Goal: Transaction & Acquisition: Purchase product/service

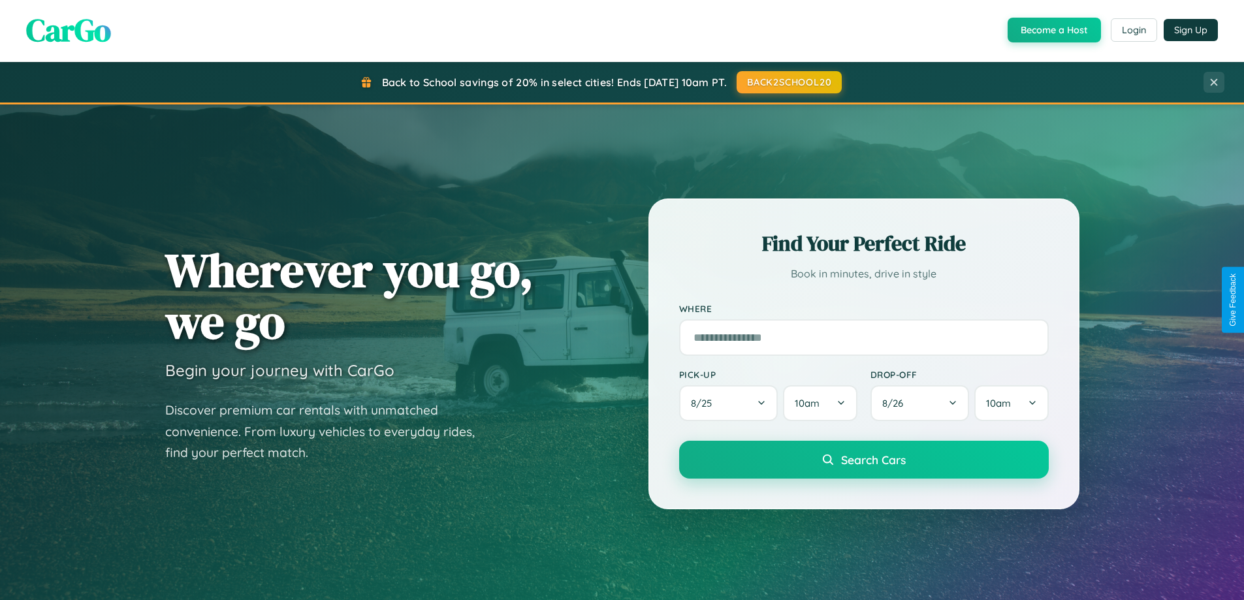
scroll to position [39, 0]
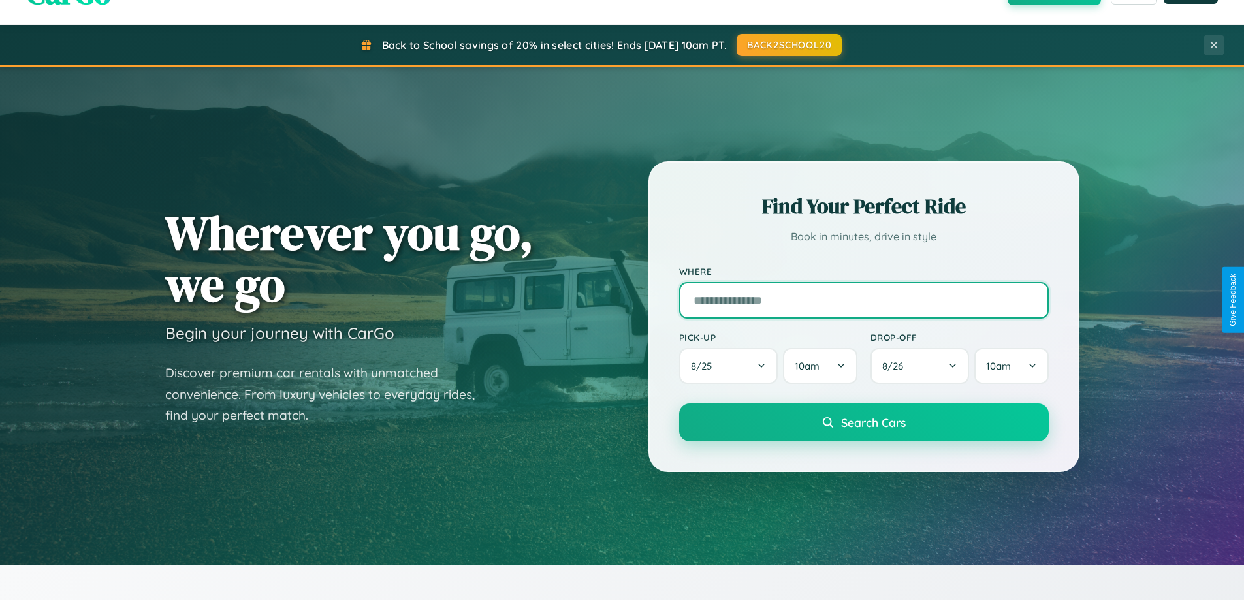
click at [863, 300] on input "text" at bounding box center [864, 300] width 370 height 37
type input "**********"
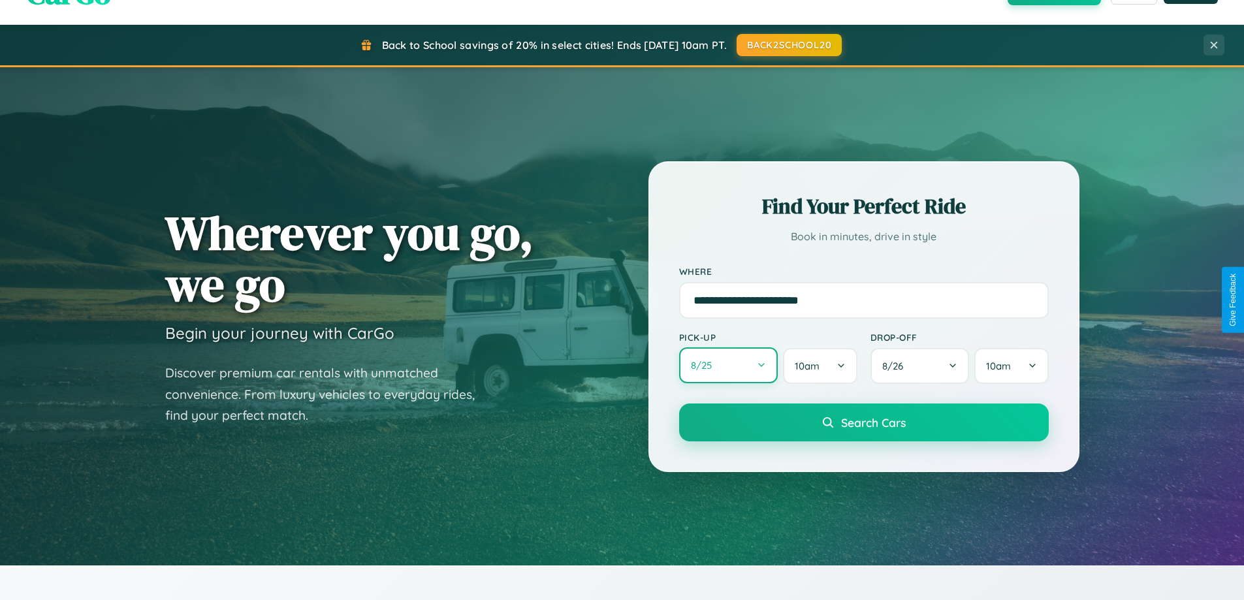
click at [728, 366] on button "8 / 25" at bounding box center [728, 365] width 99 height 36
select select "*"
select select "****"
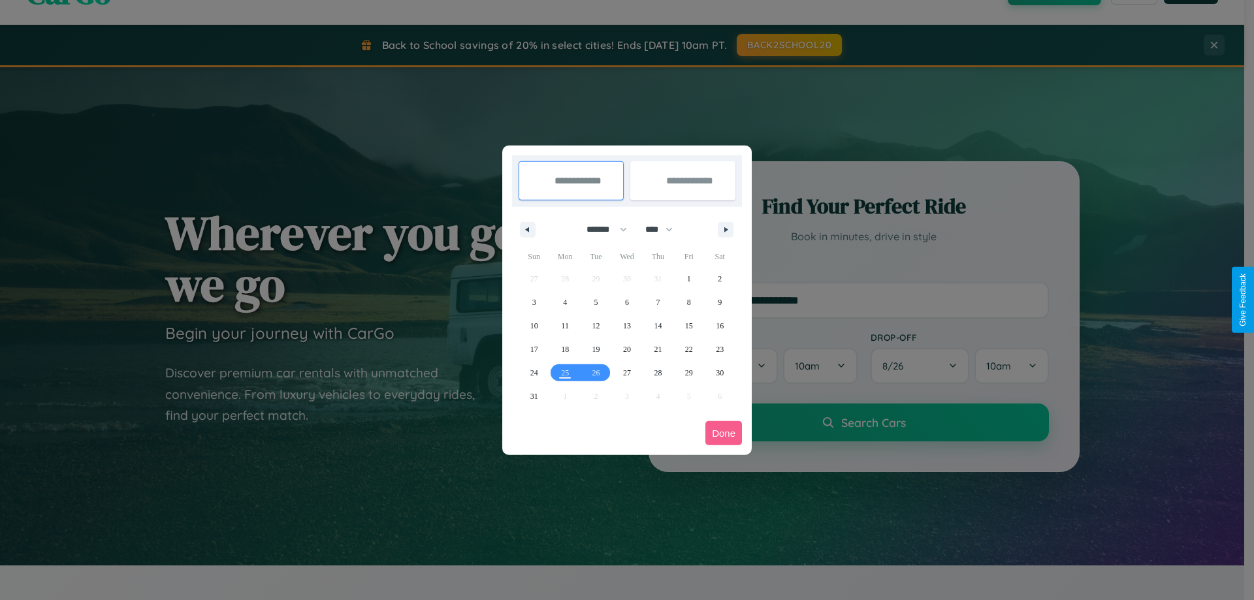
drag, startPoint x: 601, startPoint y: 229, endPoint x: 627, endPoint y: 262, distance: 41.8
click at [601, 229] on select "******* ******** ***** ***** *** **** **** ****** ********* ******* ******** **…" at bounding box center [603, 230] width 55 height 22
select select "*"
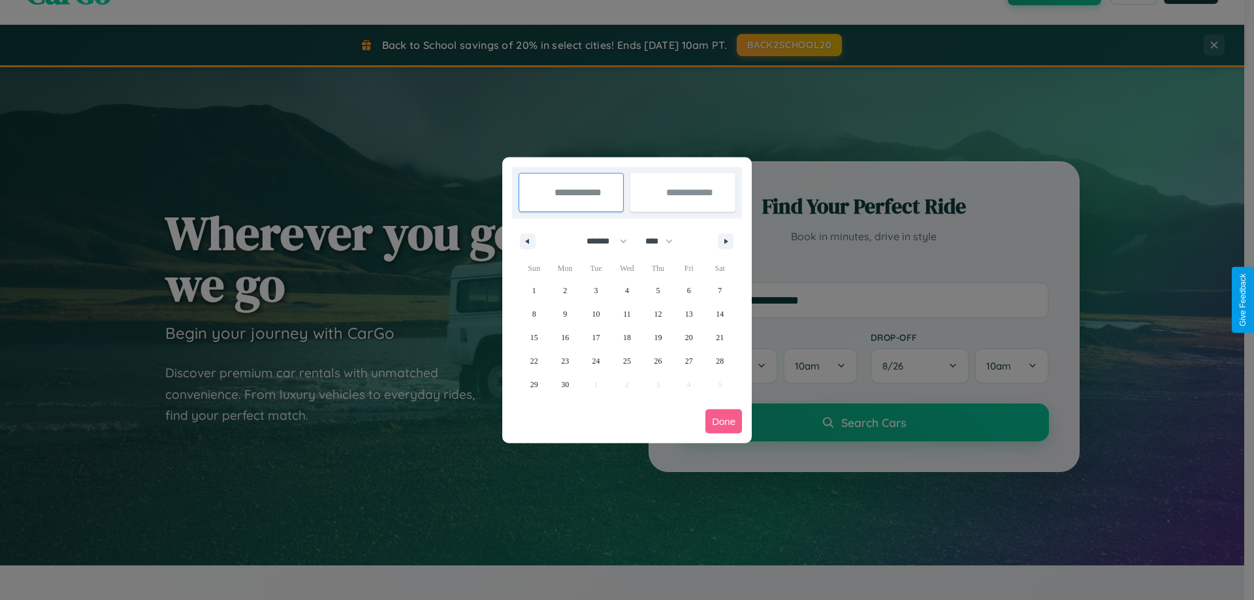
click at [665, 241] on select "**** **** **** **** **** **** **** **** **** **** **** **** **** **** **** ****…" at bounding box center [658, 241] width 39 height 22
select select "****"
click at [719, 337] on span "20" at bounding box center [720, 338] width 8 height 24
type input "**********"
click at [565, 360] on span "22" at bounding box center [565, 361] width 8 height 24
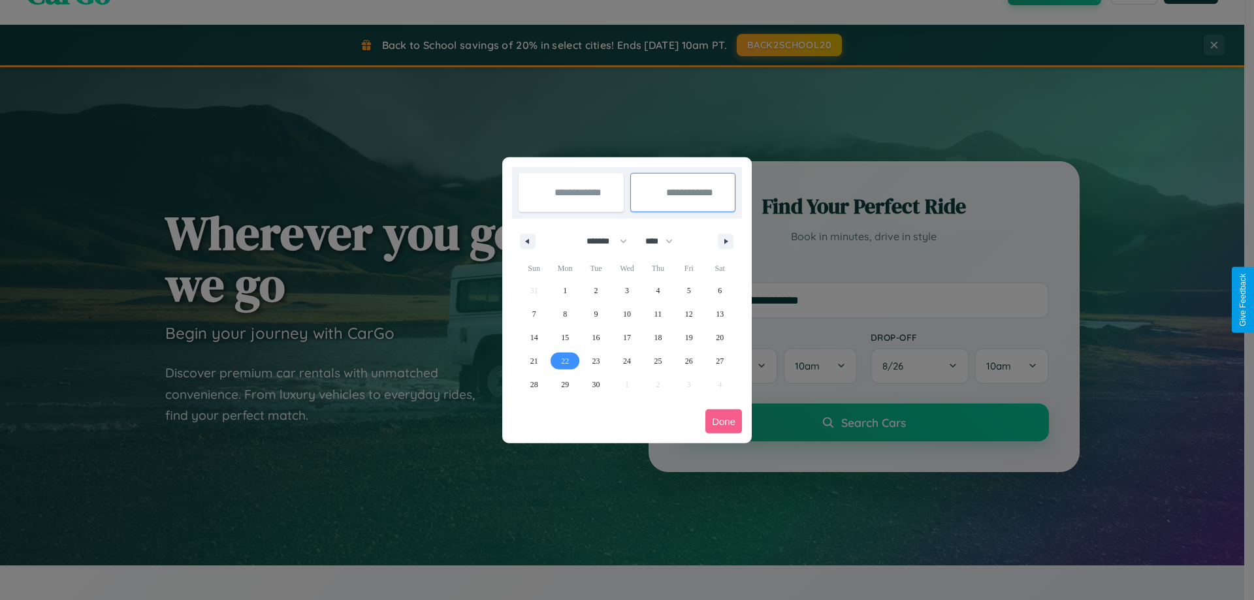
type input "**********"
click at [723, 421] on button "Done" at bounding box center [723, 421] width 37 height 24
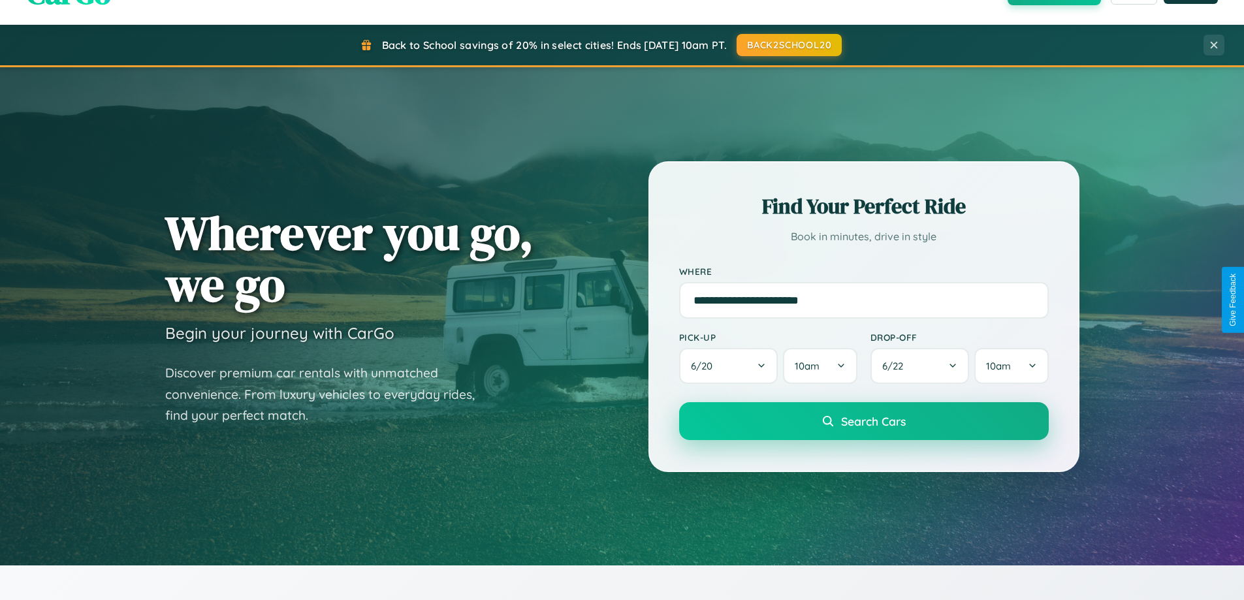
click at [863, 421] on span "Search Cars" at bounding box center [873, 421] width 65 height 14
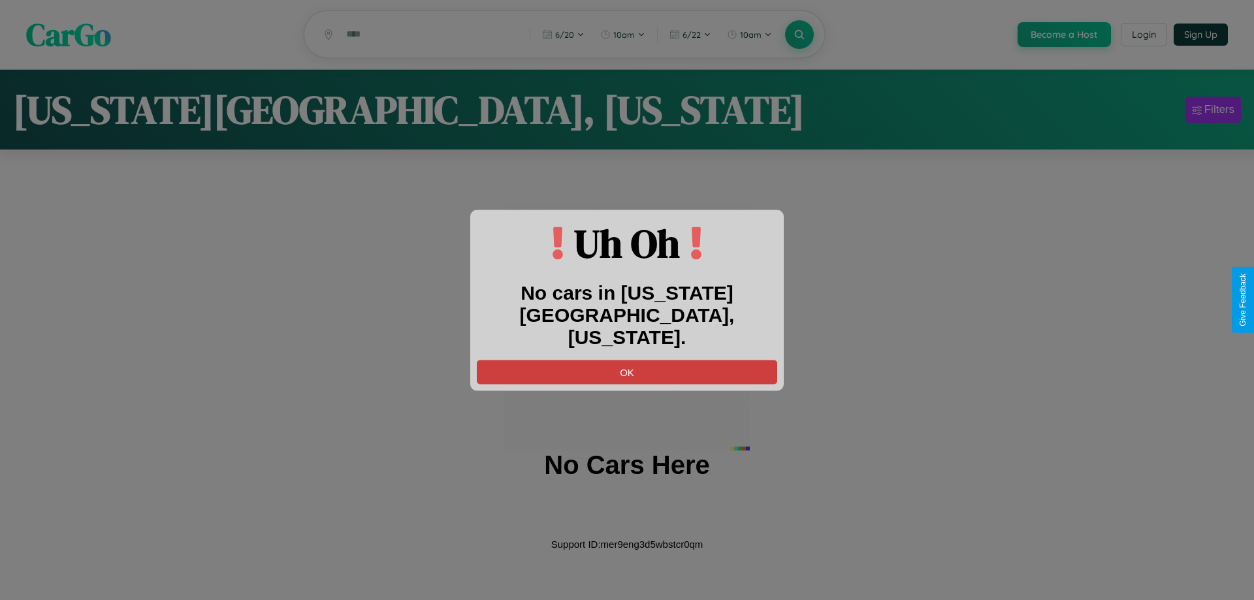
click at [627, 360] on button "OK" at bounding box center [627, 372] width 300 height 24
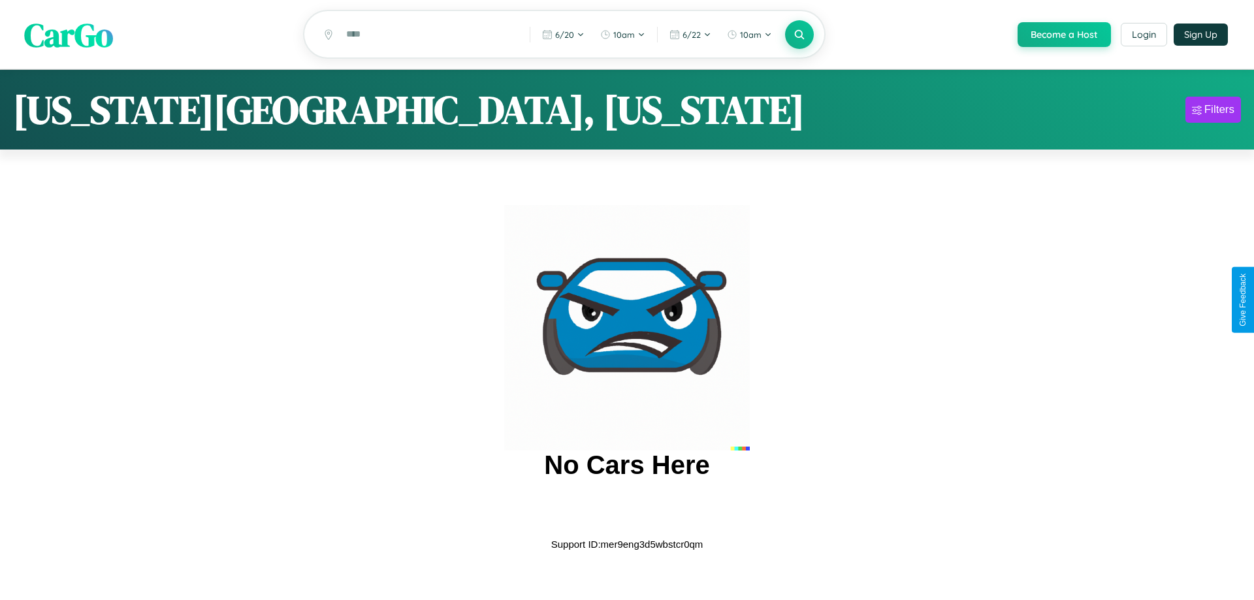
click at [69, 35] on span "CarGo" at bounding box center [68, 34] width 89 height 45
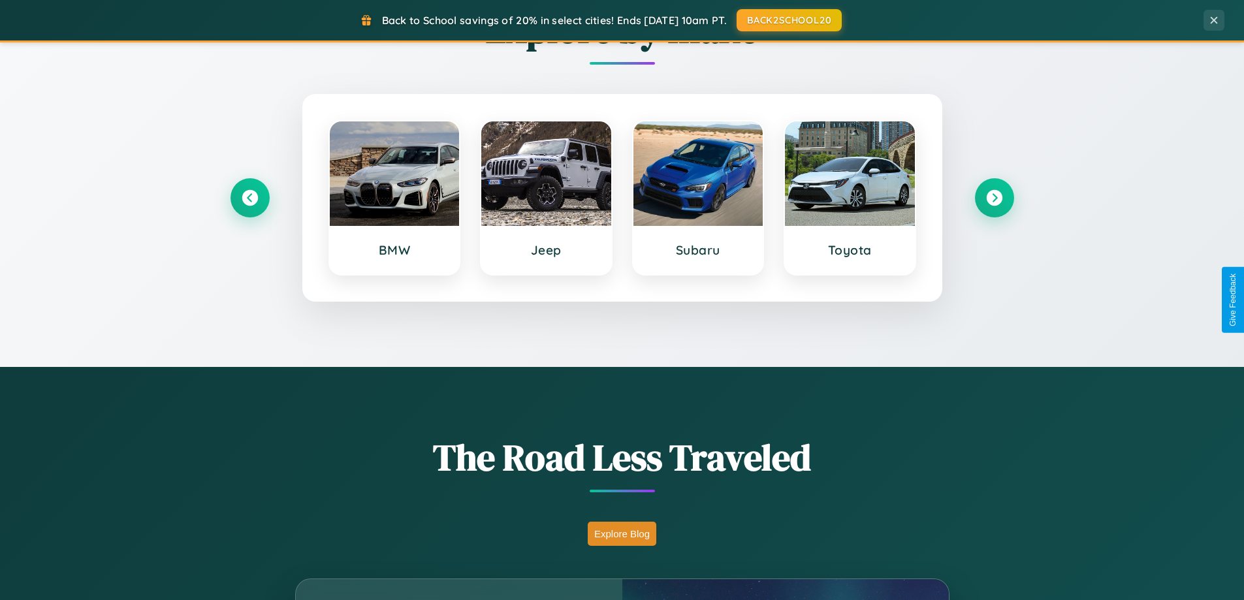
scroll to position [898, 0]
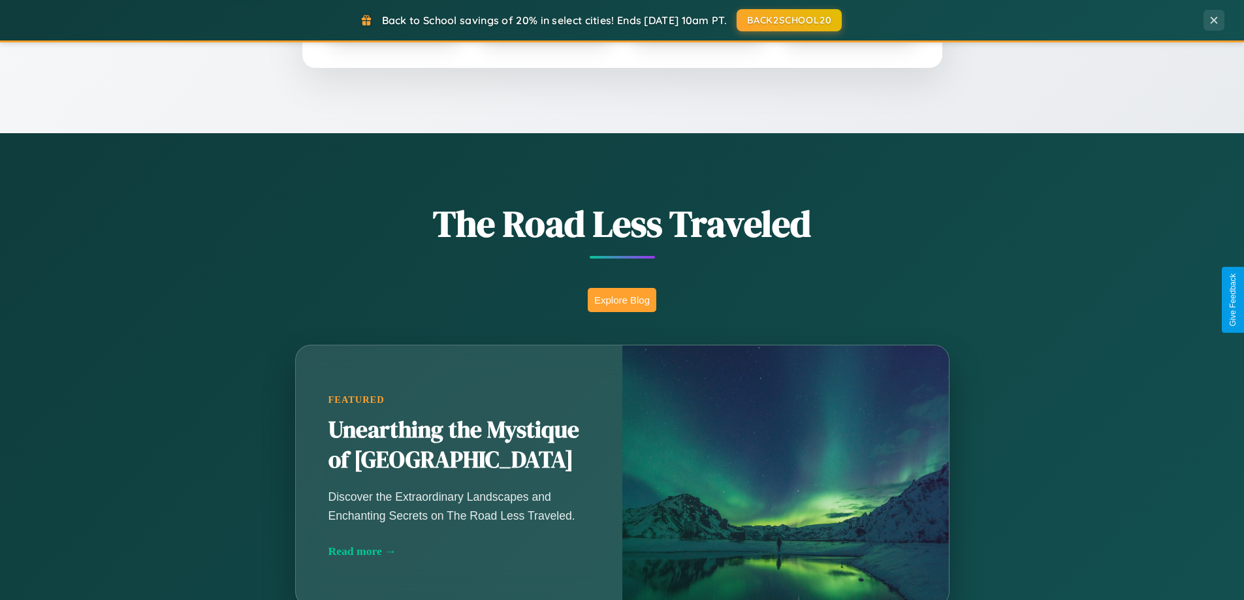
click at [622, 300] on button "Explore Blog" at bounding box center [622, 300] width 69 height 24
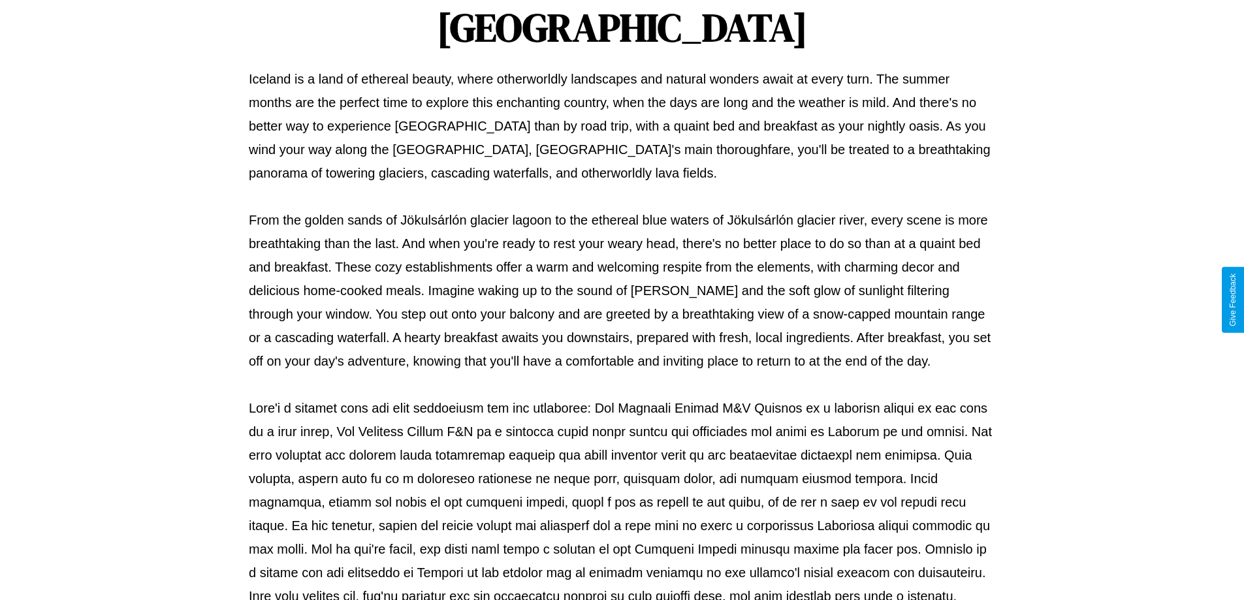
scroll to position [422, 0]
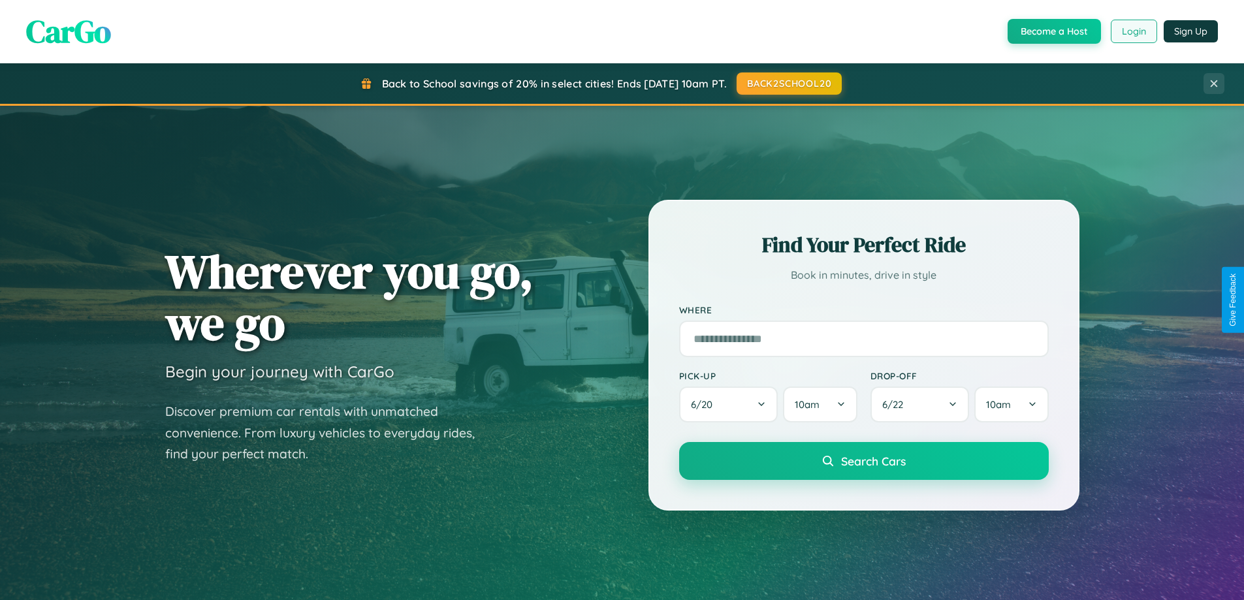
click at [1133, 31] on button "Login" at bounding box center [1134, 32] width 46 height 24
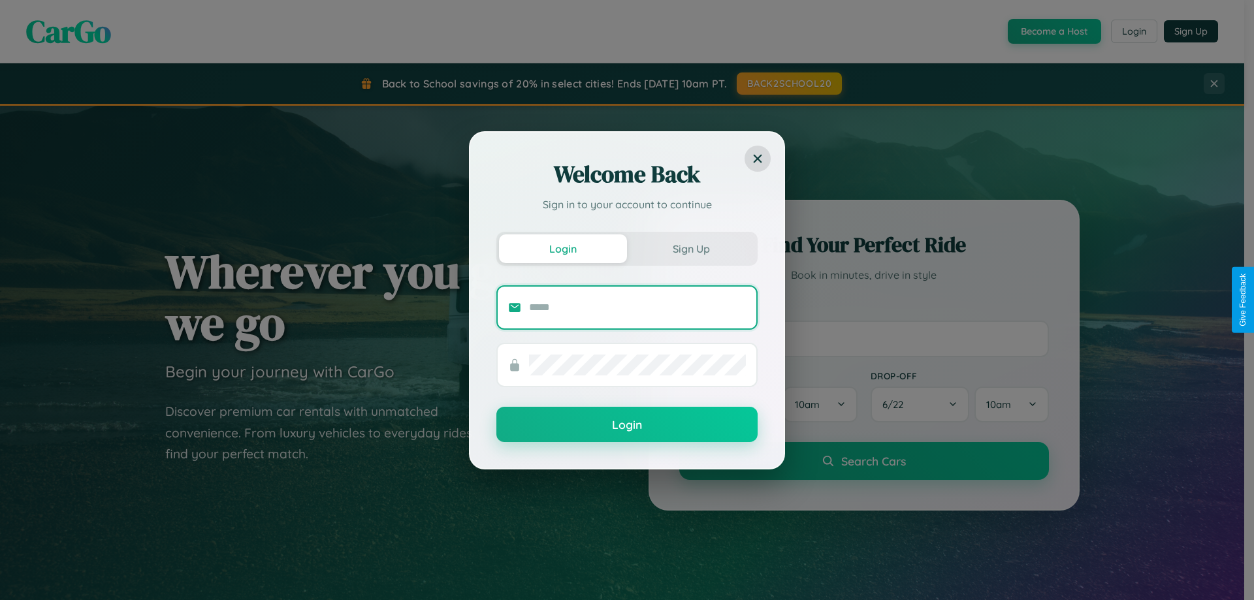
click at [637, 307] on input "text" at bounding box center [637, 307] width 217 height 21
type input "**********"
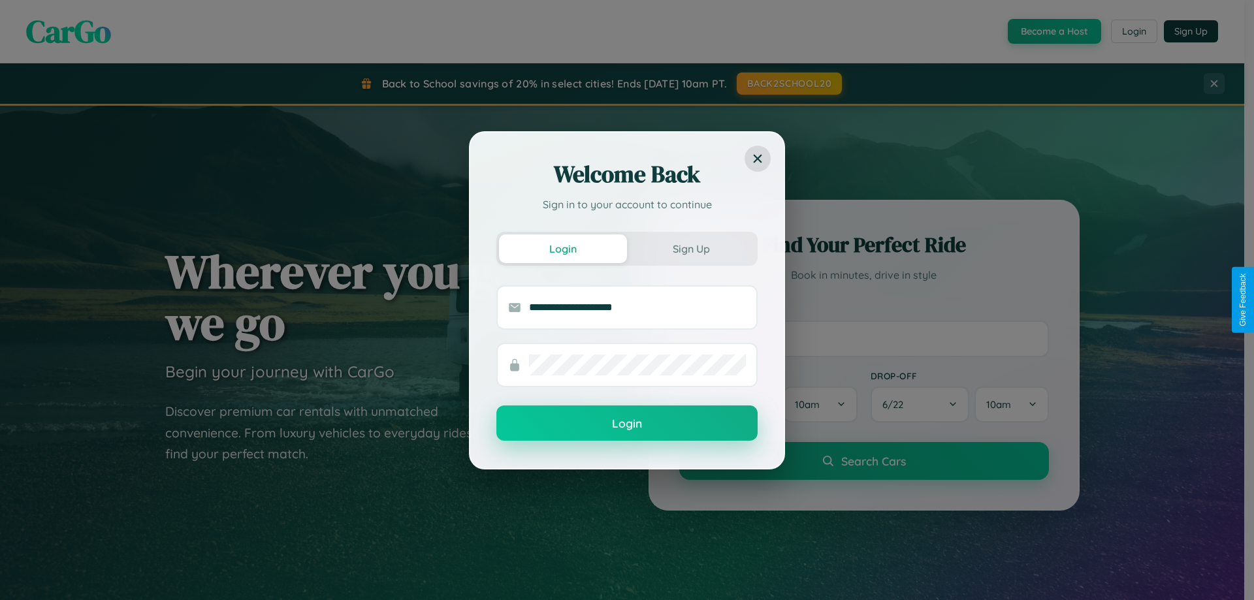
click at [627, 424] on button "Login" at bounding box center [626, 422] width 261 height 35
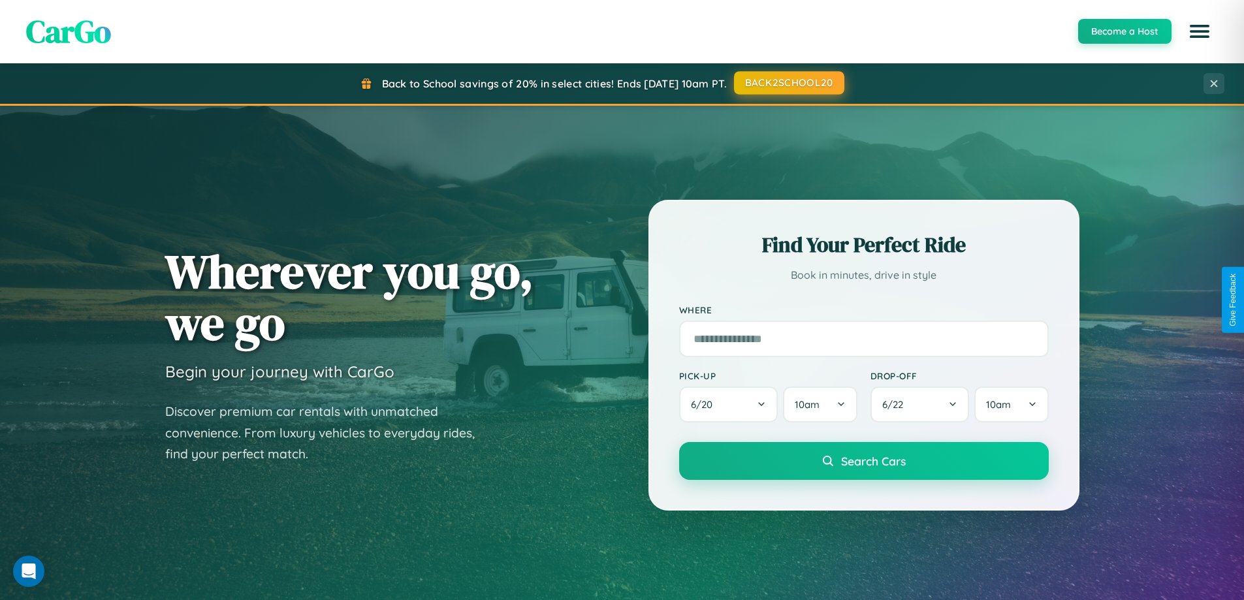
click at [788, 84] on button "BACK2SCHOOL20" at bounding box center [789, 83] width 110 height 24
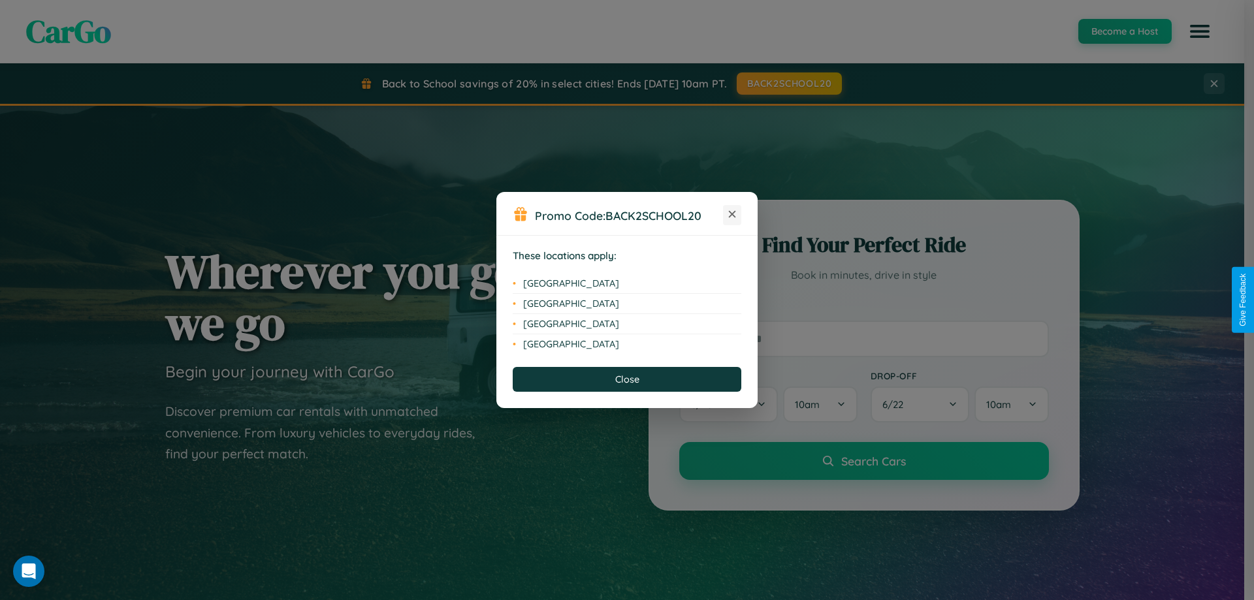
click at [732, 215] on icon at bounding box center [732, 214] width 7 height 7
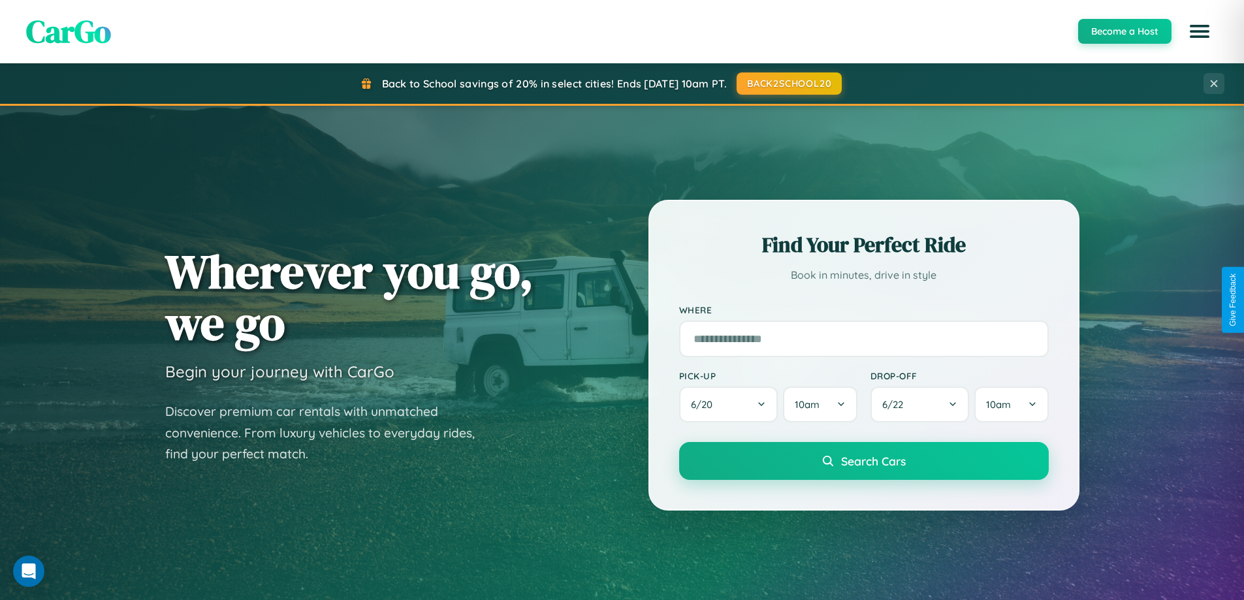
scroll to position [2512, 0]
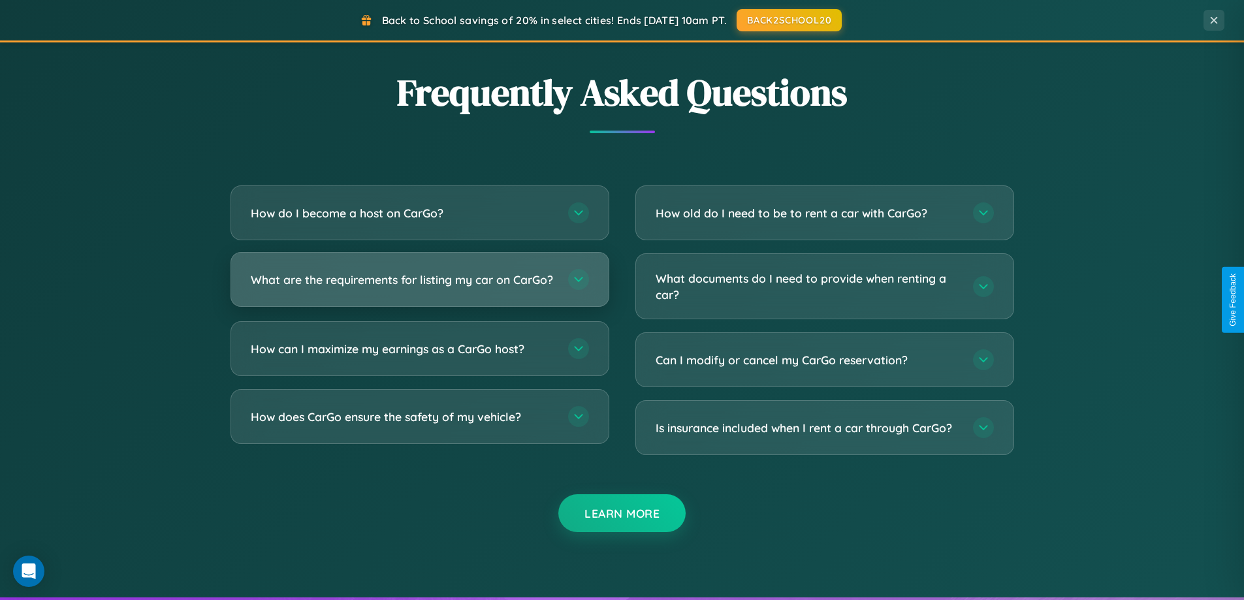
click at [419, 286] on h3 "What are the requirements for listing my car on CarGo?" at bounding box center [403, 280] width 304 height 16
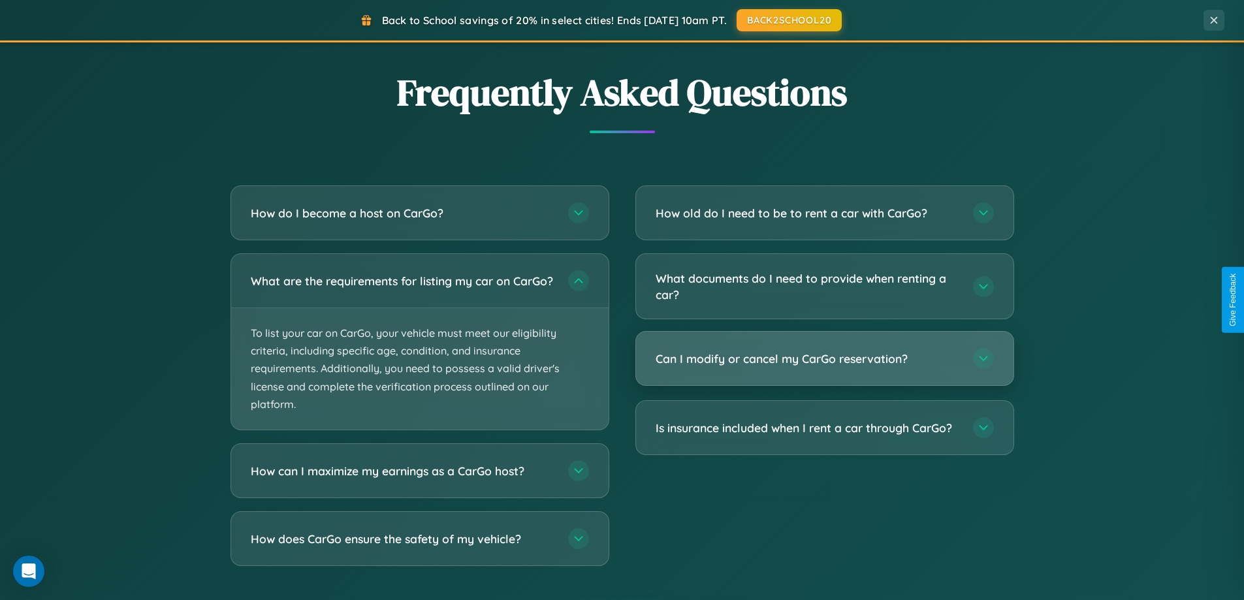
click at [824, 360] on h3 "Can I modify or cancel my CarGo reservation?" at bounding box center [807, 359] width 304 height 16
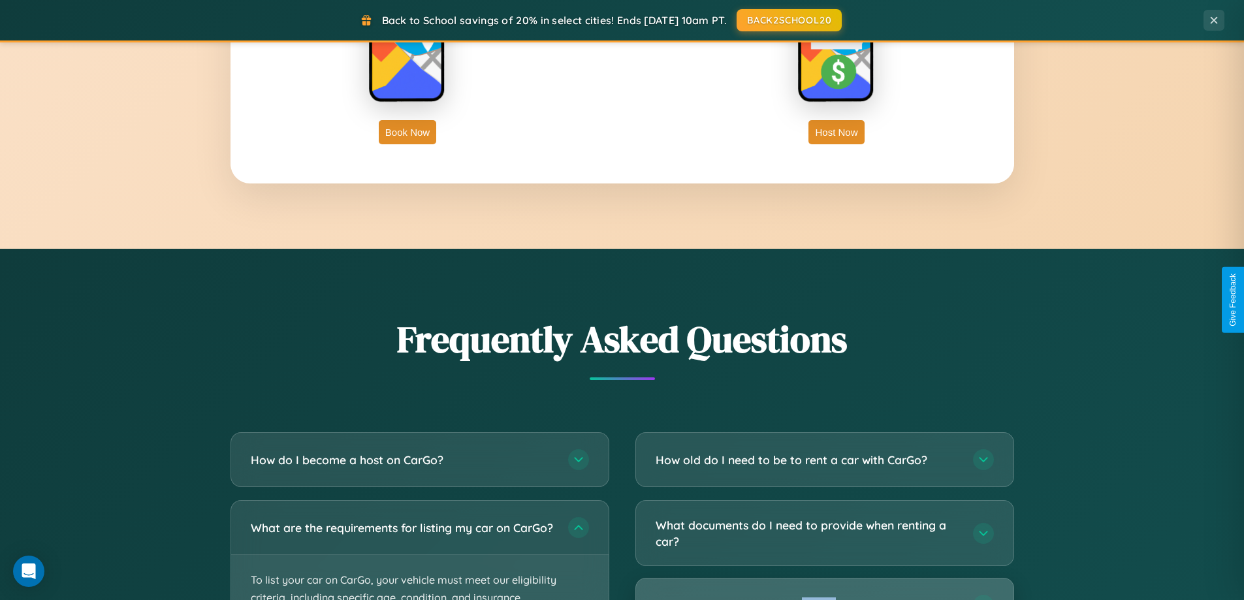
scroll to position [2098, 0]
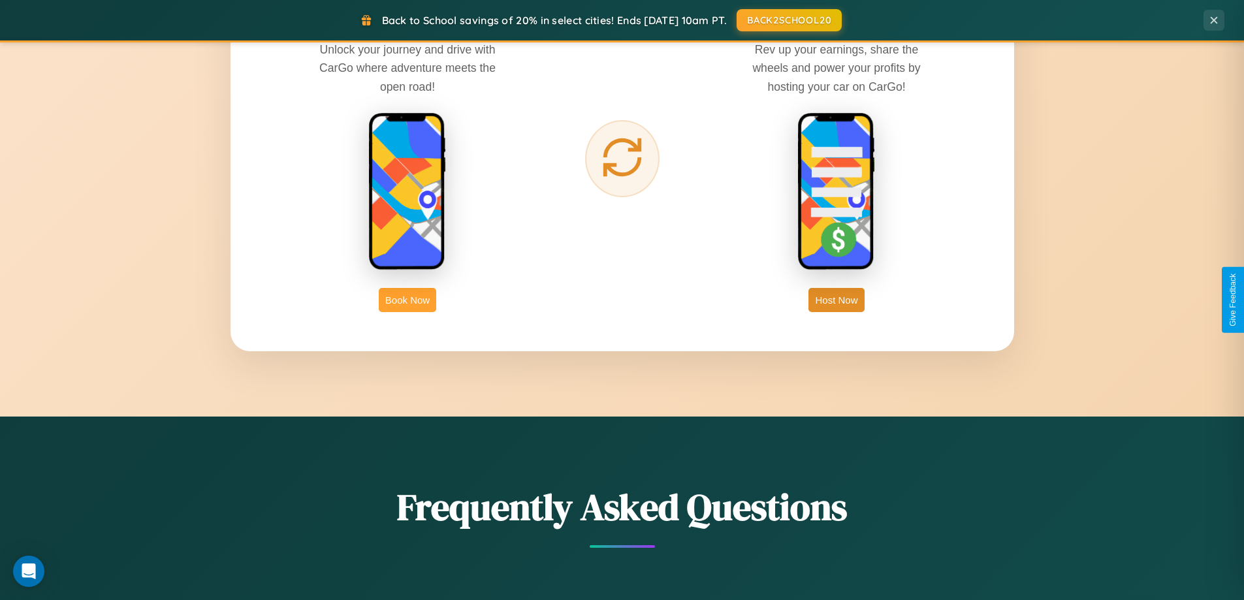
click at [407, 300] on button "Book Now" at bounding box center [407, 300] width 57 height 24
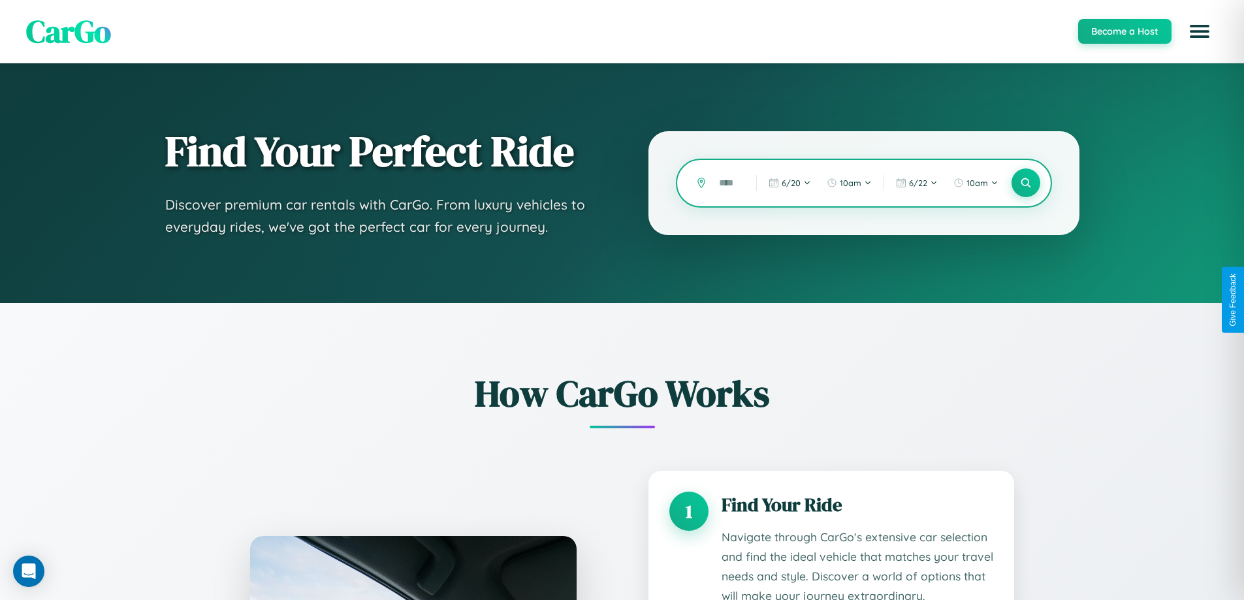
click at [727, 183] on input "text" at bounding box center [727, 183] width 31 height 23
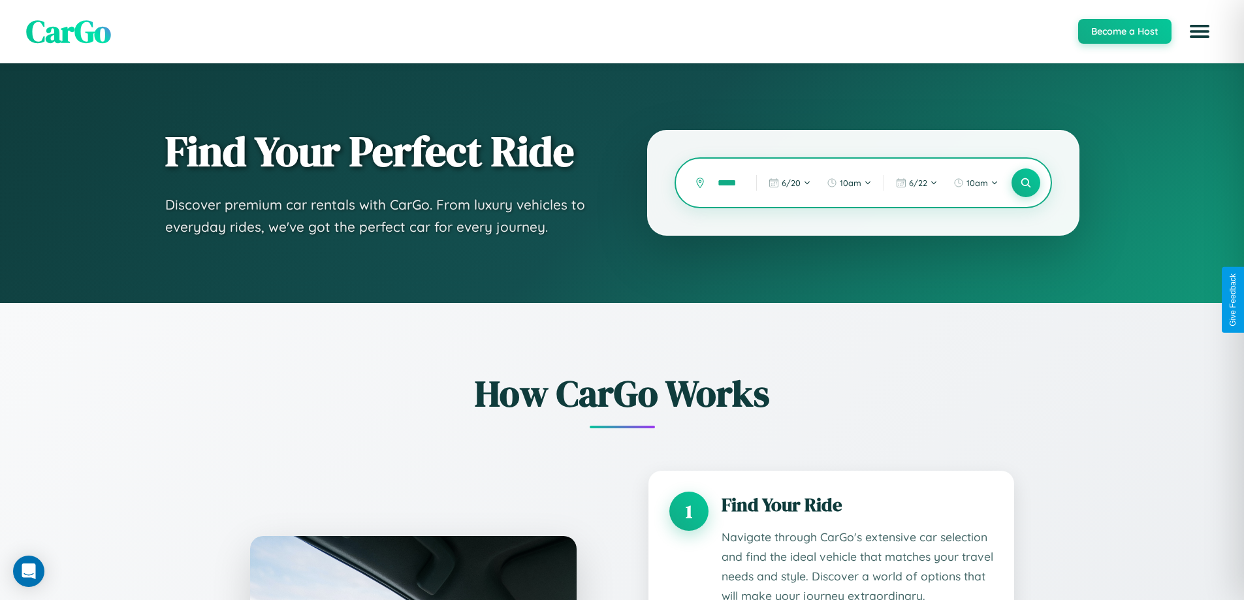
scroll to position [0, 8]
type input "*****"
click at [1025, 183] on icon at bounding box center [1025, 183] width 12 height 12
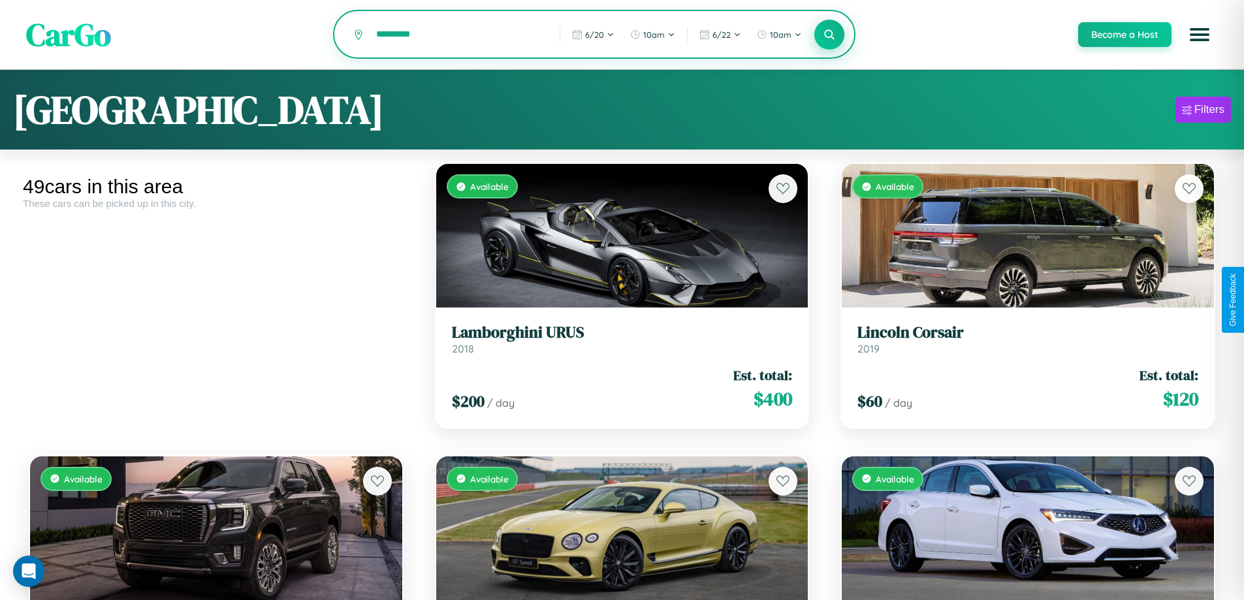
type input "*********"
click at [829, 35] on icon at bounding box center [829, 34] width 12 height 12
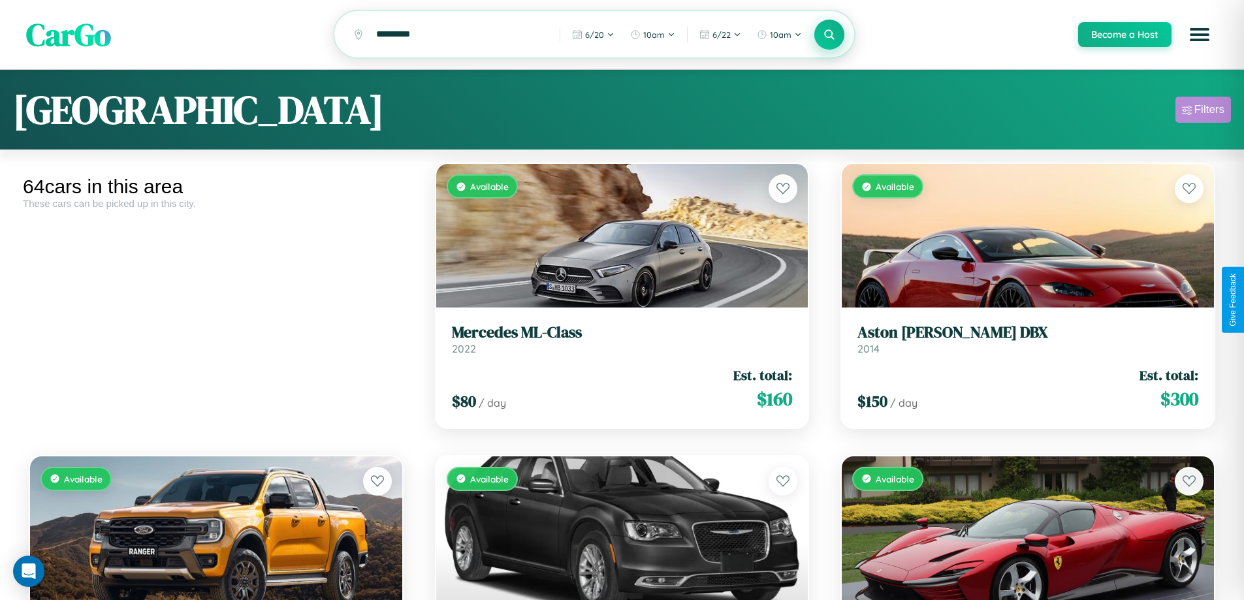
click at [1203, 112] on div "Filters" at bounding box center [1209, 109] width 30 height 13
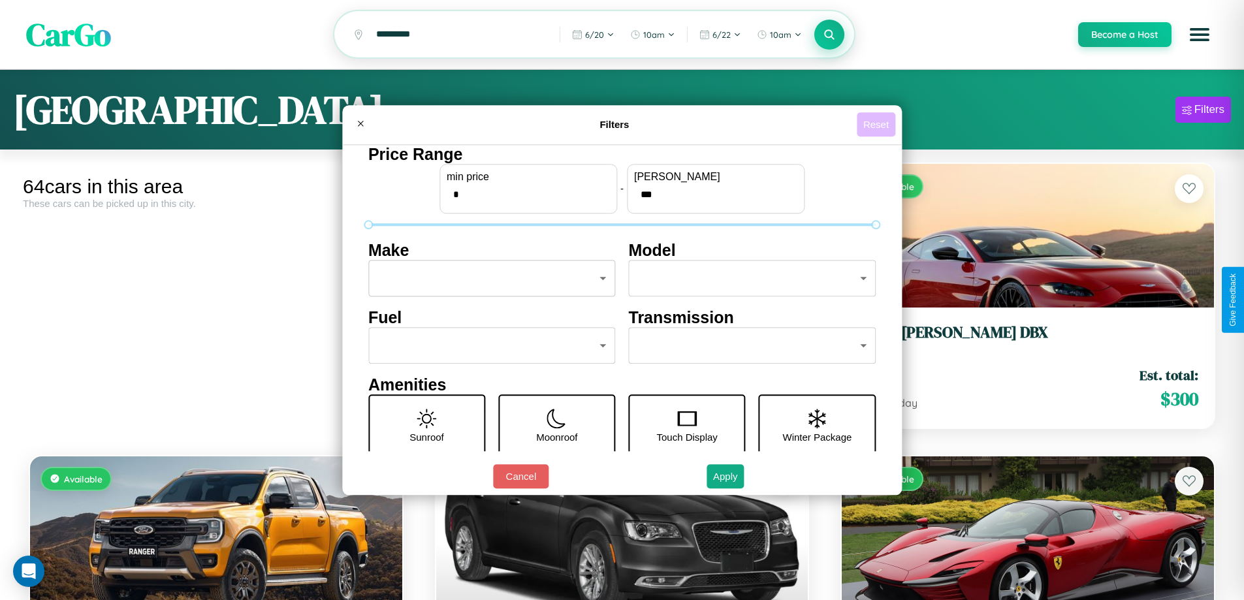
click at [877, 124] on button "Reset" at bounding box center [876, 124] width 39 height 24
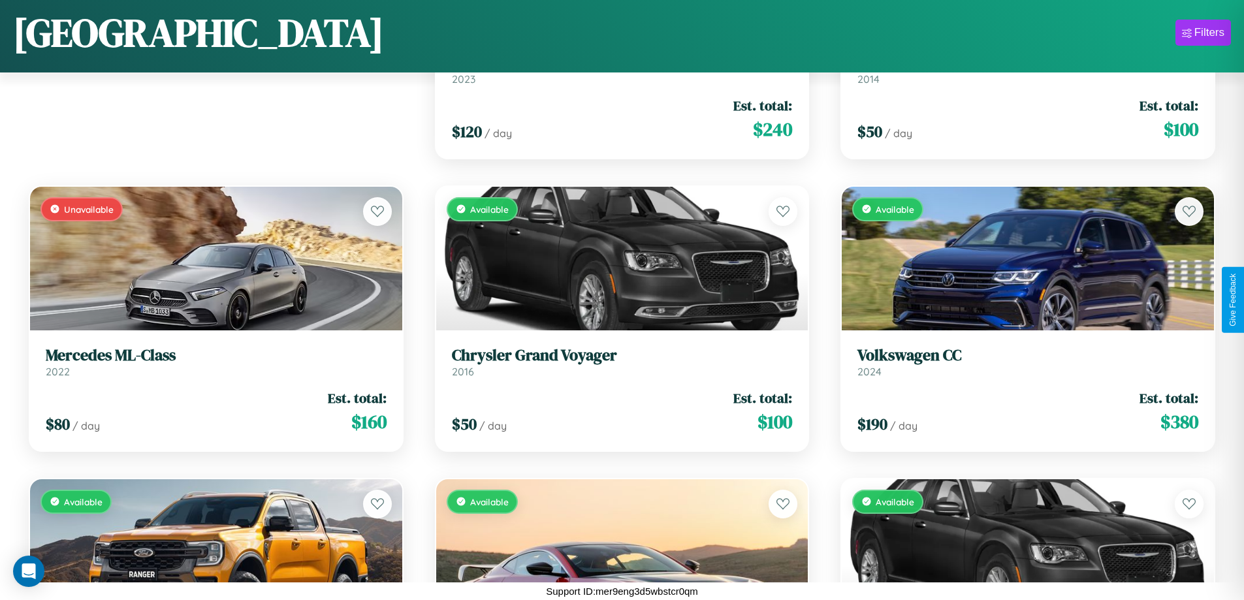
scroll to position [476, 0]
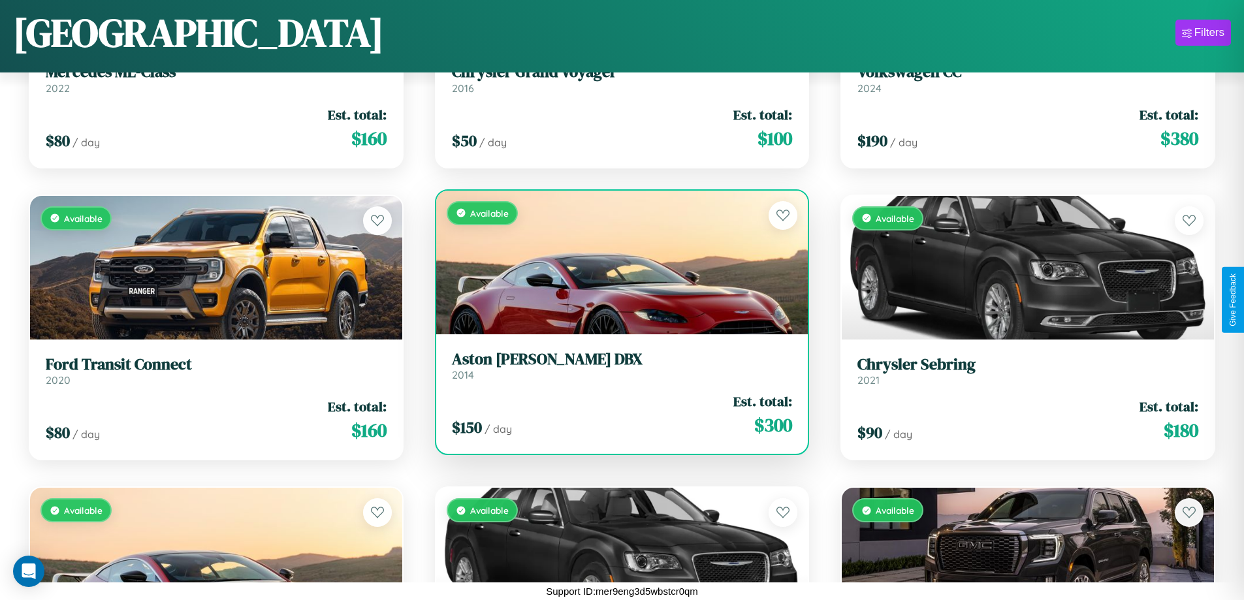
click at [616, 370] on link "Aston Martin DBX 2014" at bounding box center [622, 366] width 341 height 32
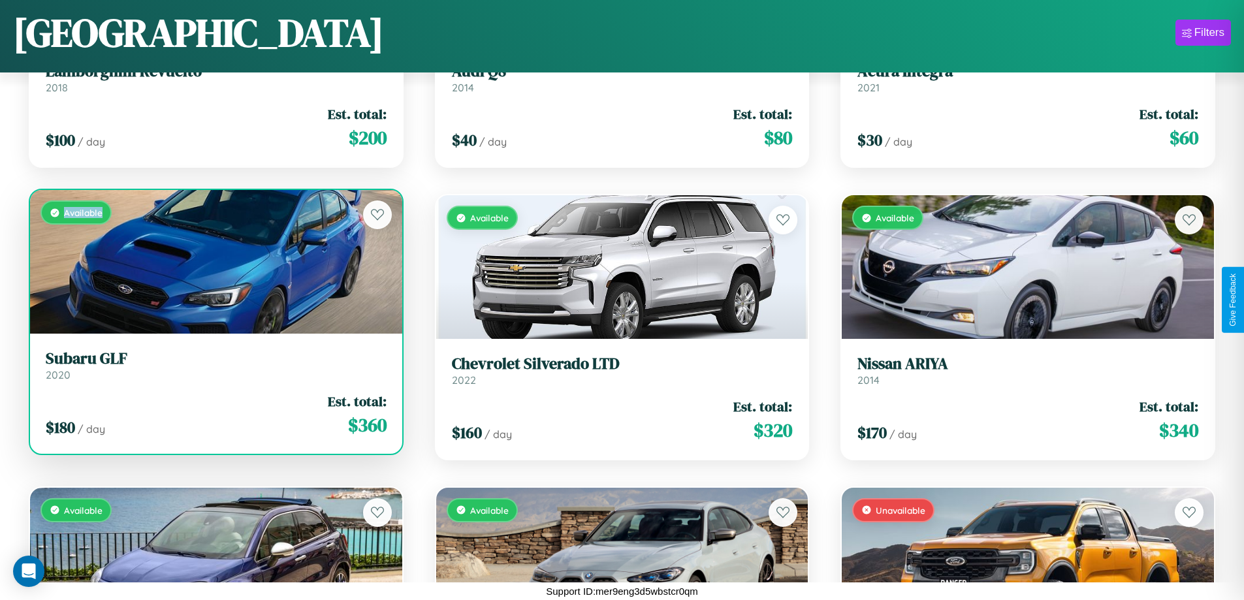
click at [214, 267] on div "Available" at bounding box center [216, 262] width 372 height 144
click at [214, 262] on div "Available" at bounding box center [216, 262] width 372 height 144
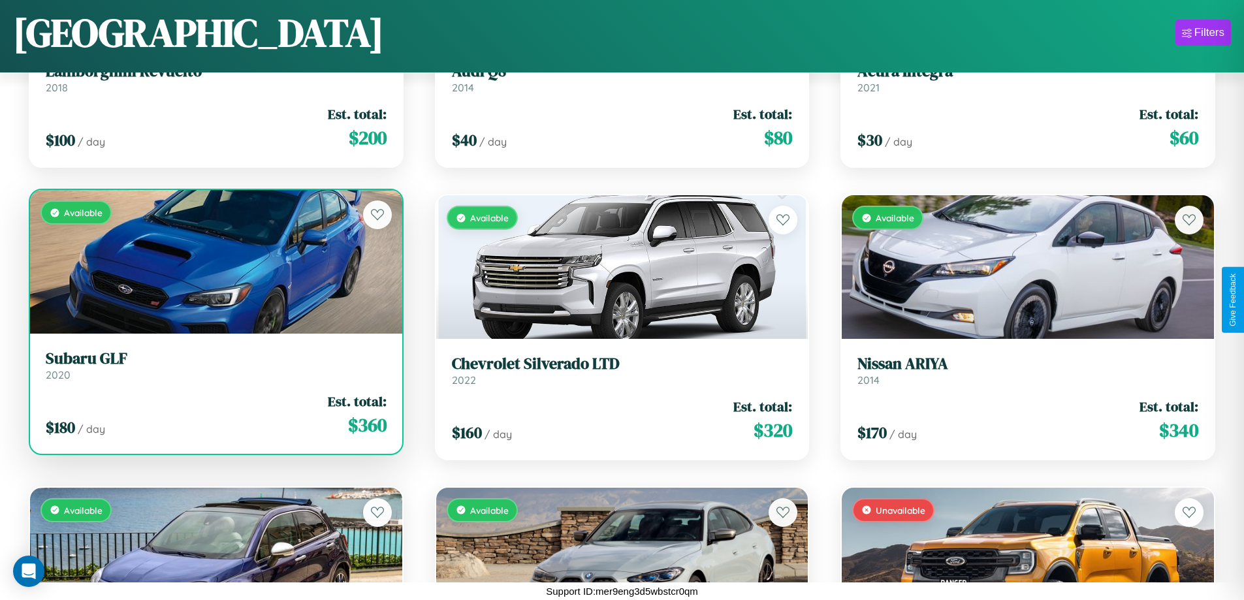
click at [214, 262] on div "Available" at bounding box center [216, 262] width 372 height 144
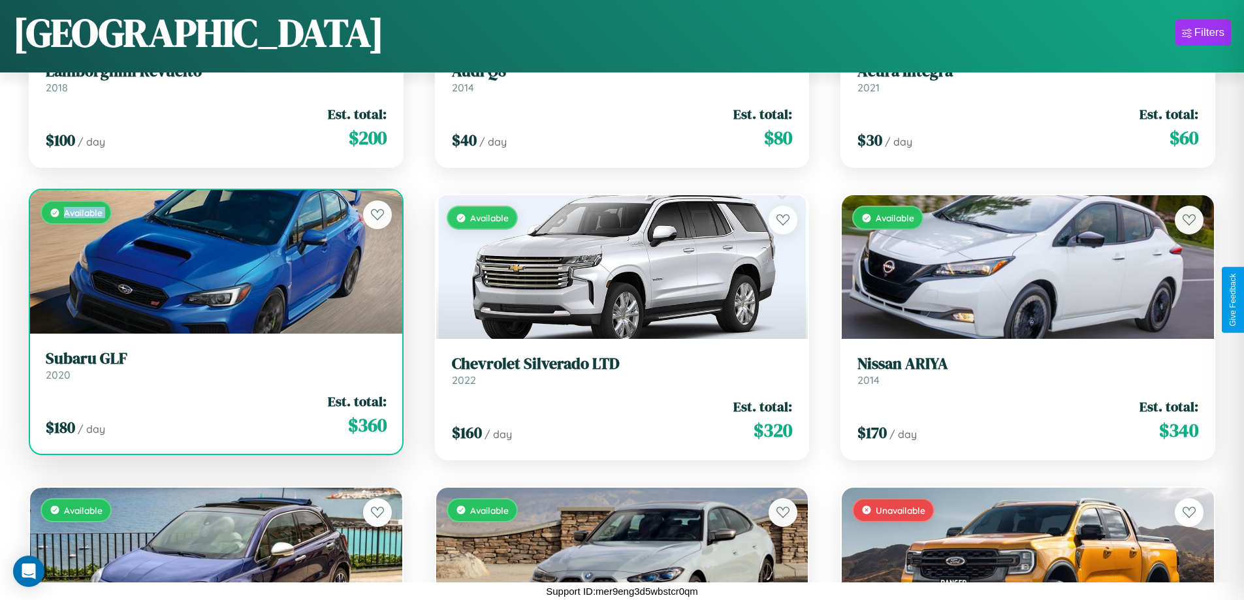
click at [214, 262] on div "Available" at bounding box center [216, 262] width 372 height 144
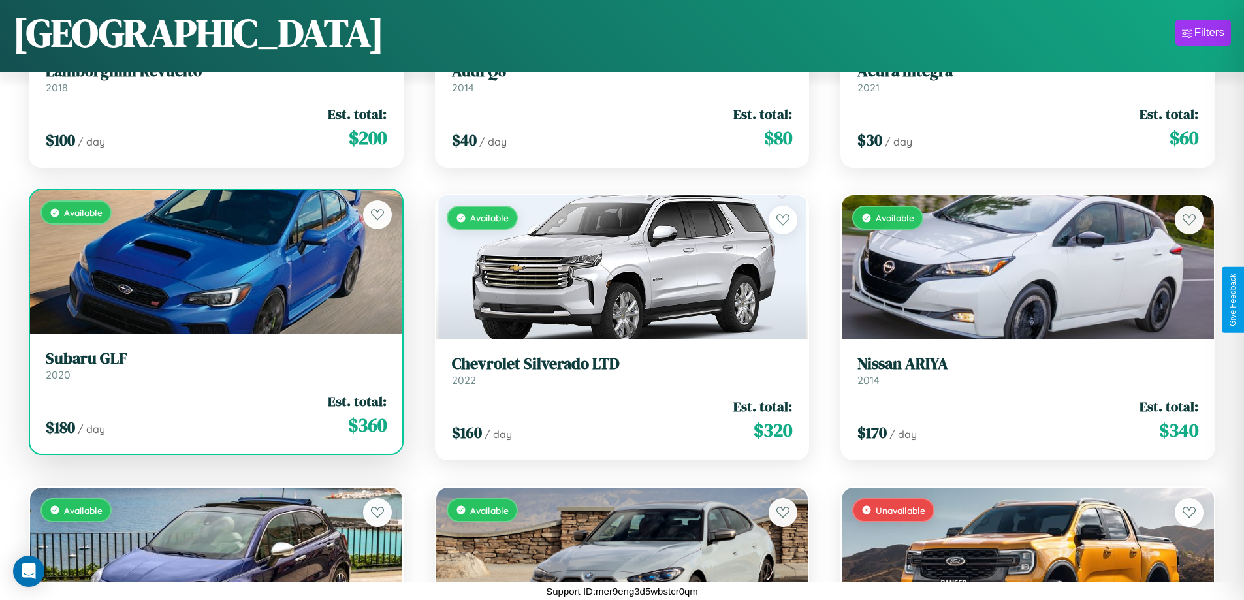
click at [214, 262] on div "Available" at bounding box center [216, 262] width 372 height 144
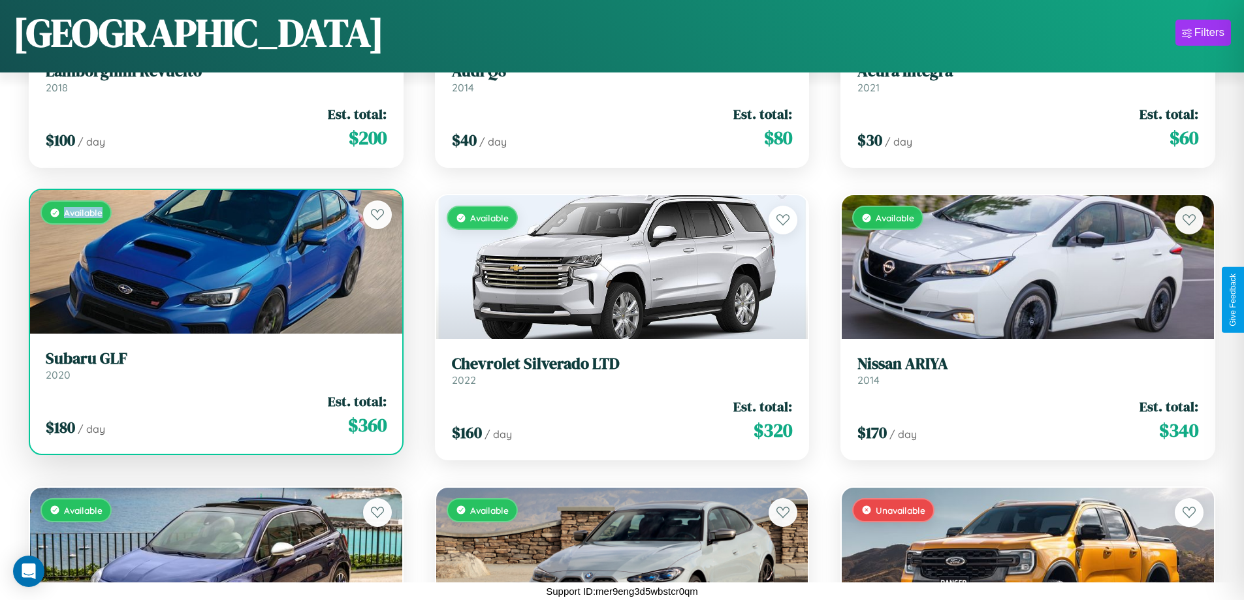
click at [214, 262] on div "Available" at bounding box center [216, 262] width 372 height 144
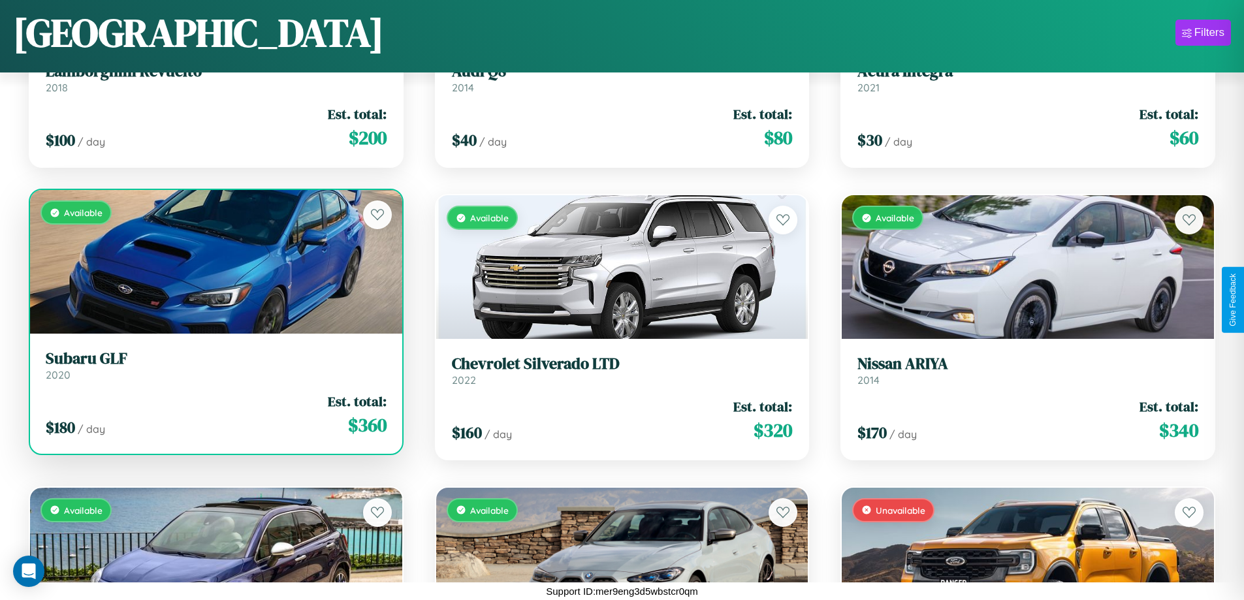
click at [214, 365] on h3 "Subaru GLF" at bounding box center [216, 358] width 341 height 19
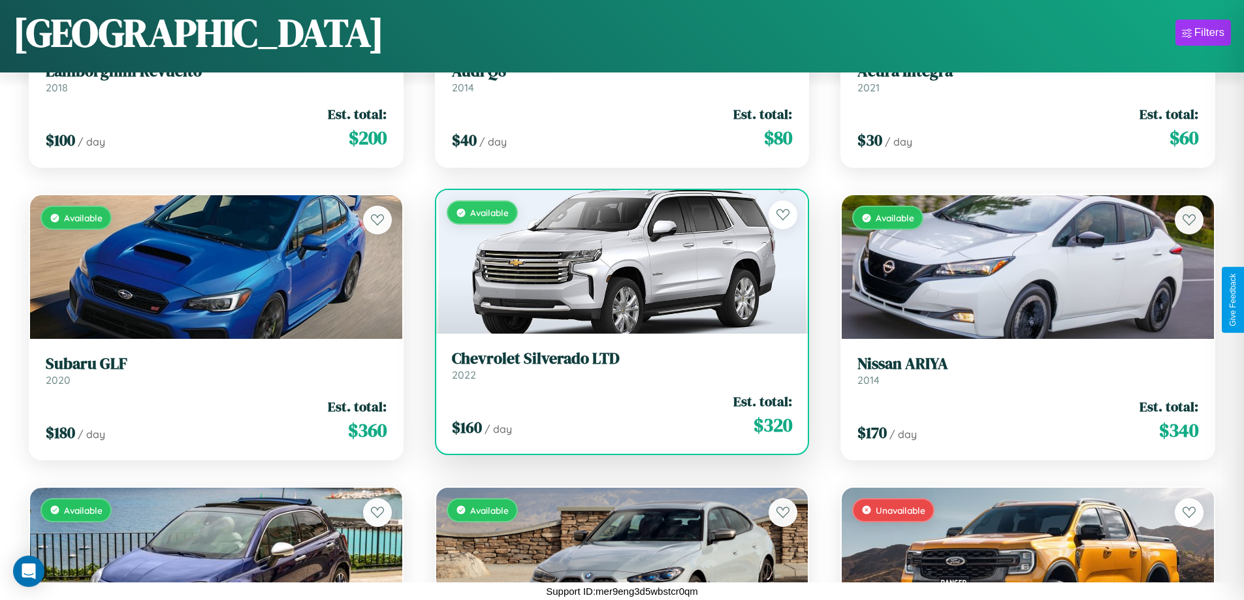
scroll to position [3107, 0]
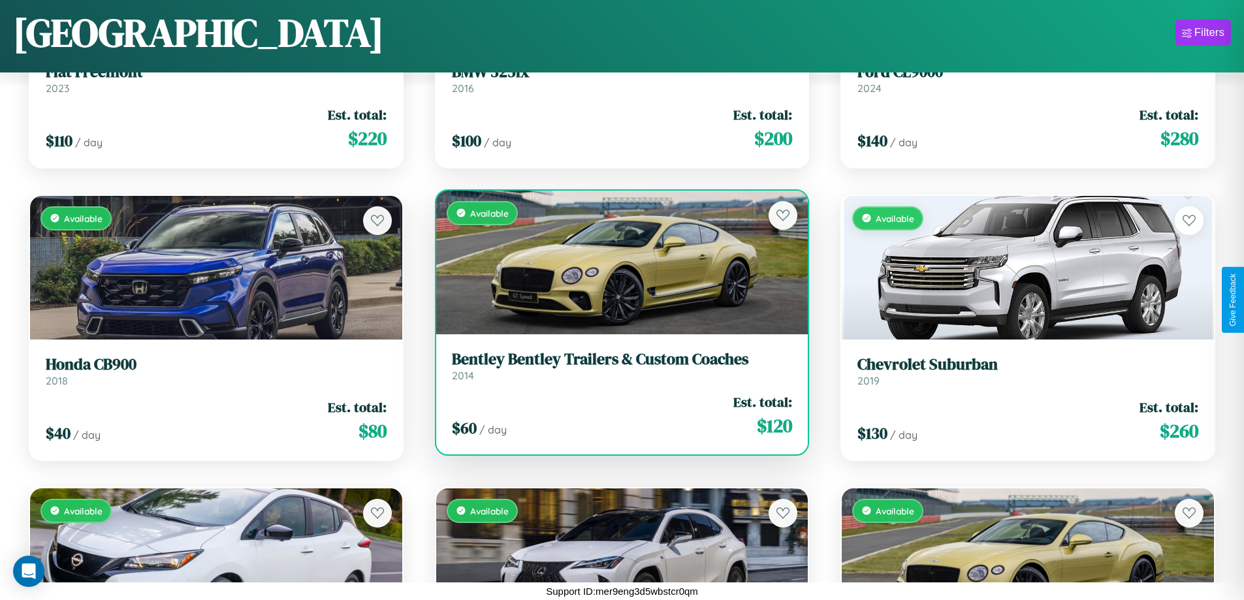
click at [616, 366] on h3 "Bentley Bentley Trailers & Custom Coaches" at bounding box center [622, 359] width 341 height 19
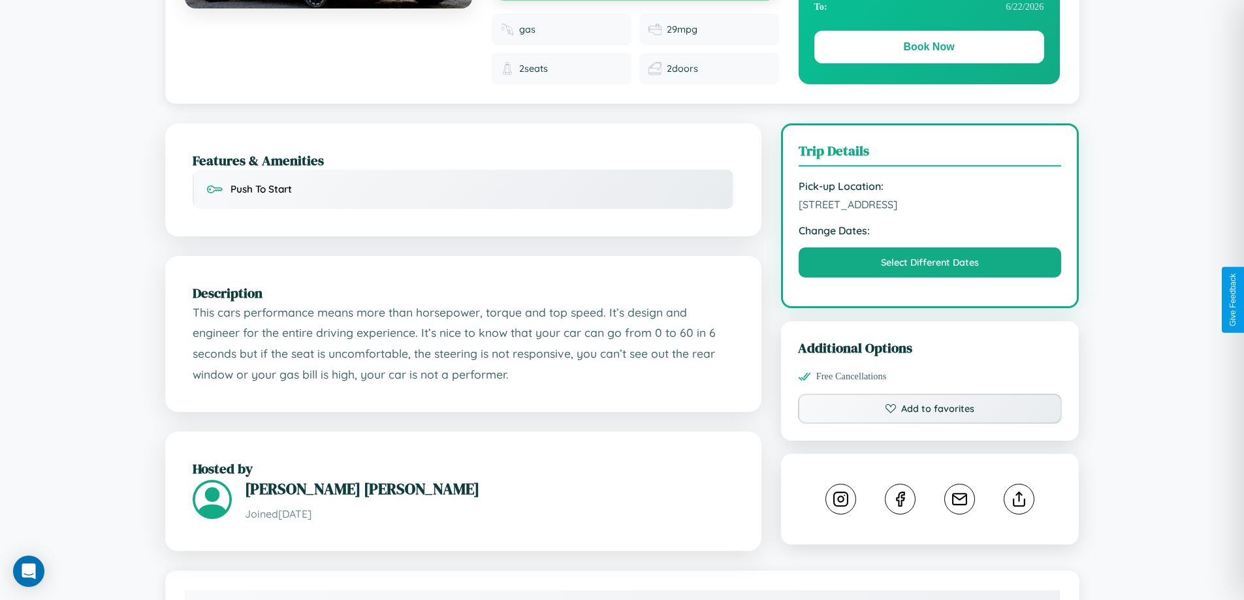
scroll to position [339, 0]
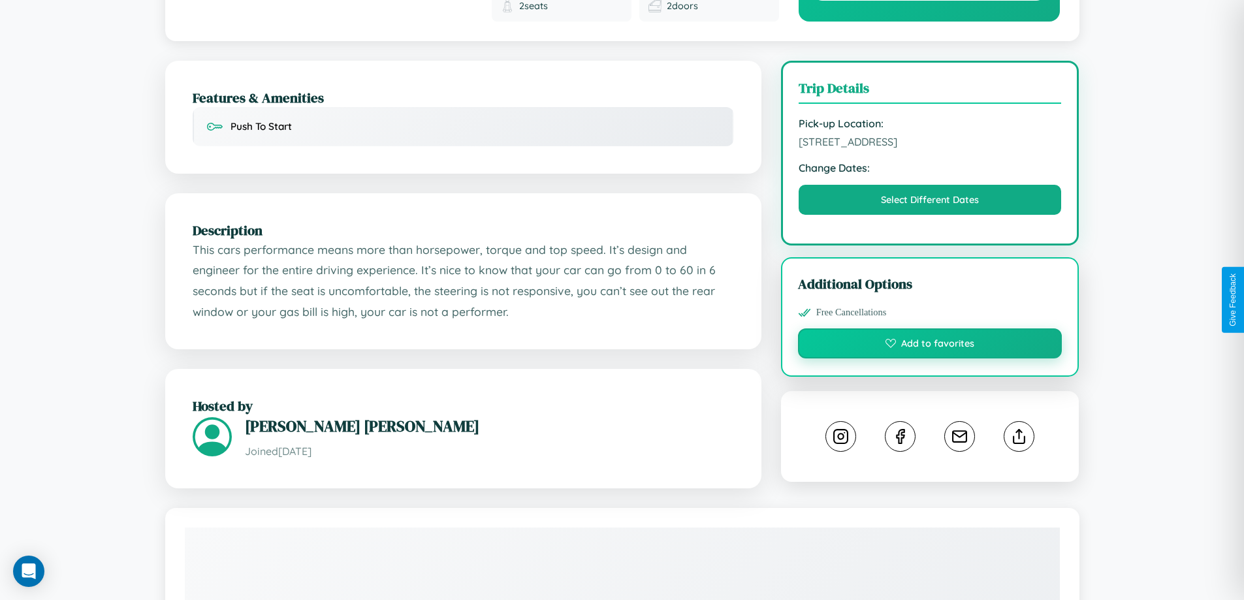
click at [930, 328] on button "Add to favorites" at bounding box center [930, 343] width 264 height 30
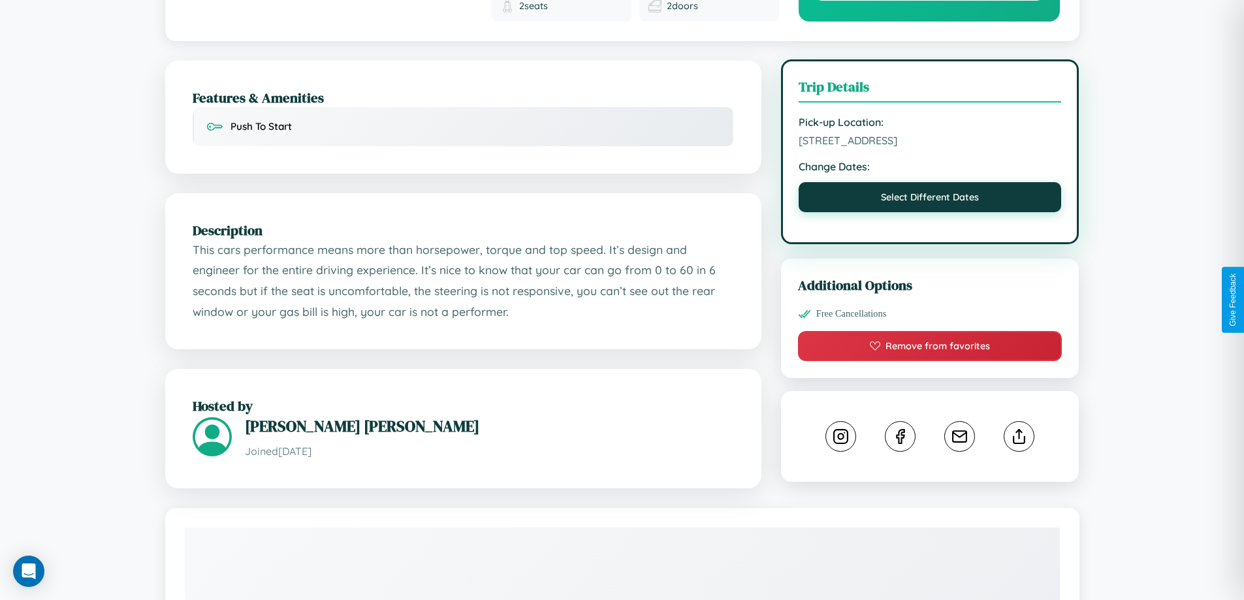
click at [930, 182] on button "Select Different Dates" at bounding box center [929, 197] width 263 height 30
select select "*"
select select "****"
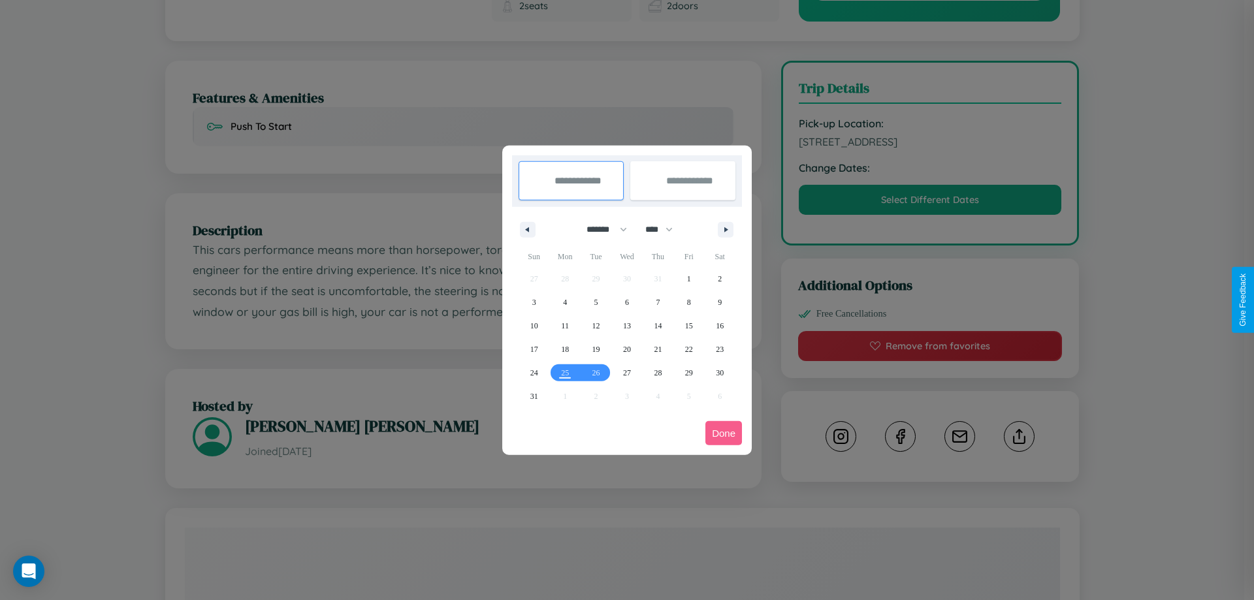
drag, startPoint x: 601, startPoint y: 229, endPoint x: 627, endPoint y: 262, distance: 41.8
click at [601, 229] on select "******* ******** ***** ***** *** **** **** ****** ********* ******* ******** **…" at bounding box center [603, 230] width 55 height 22
select select "*"
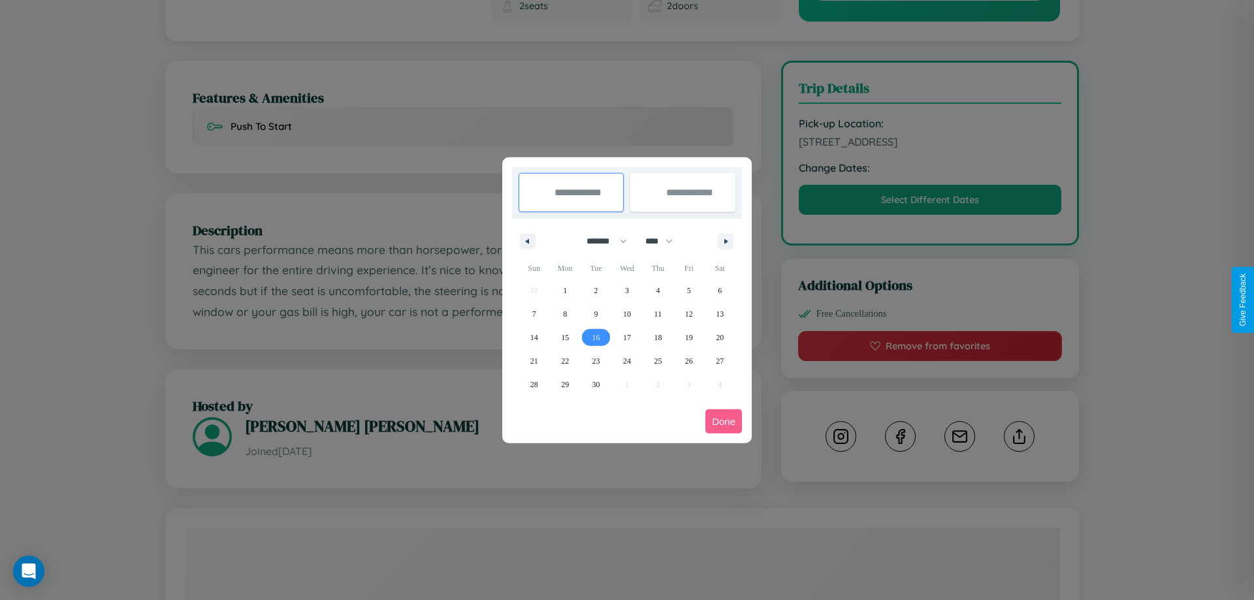
click at [595, 337] on span "16" at bounding box center [596, 338] width 8 height 24
type input "**********"
click at [657, 360] on span "25" at bounding box center [658, 361] width 8 height 24
type input "**********"
click at [723, 421] on button "Done" at bounding box center [723, 421] width 37 height 24
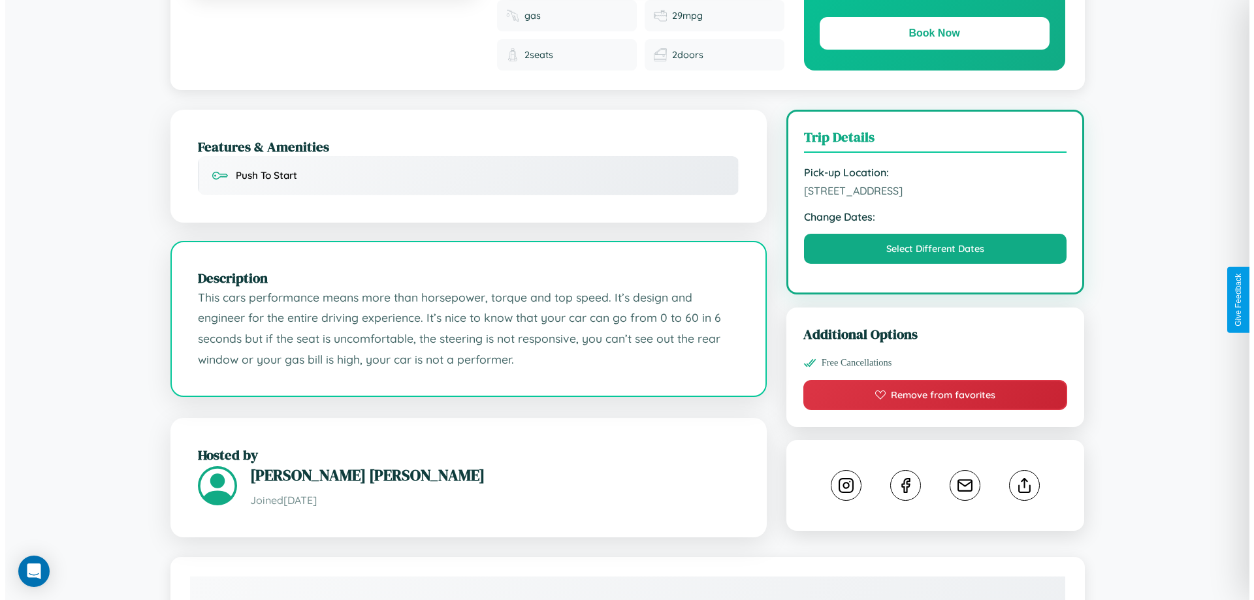
scroll to position [0, 0]
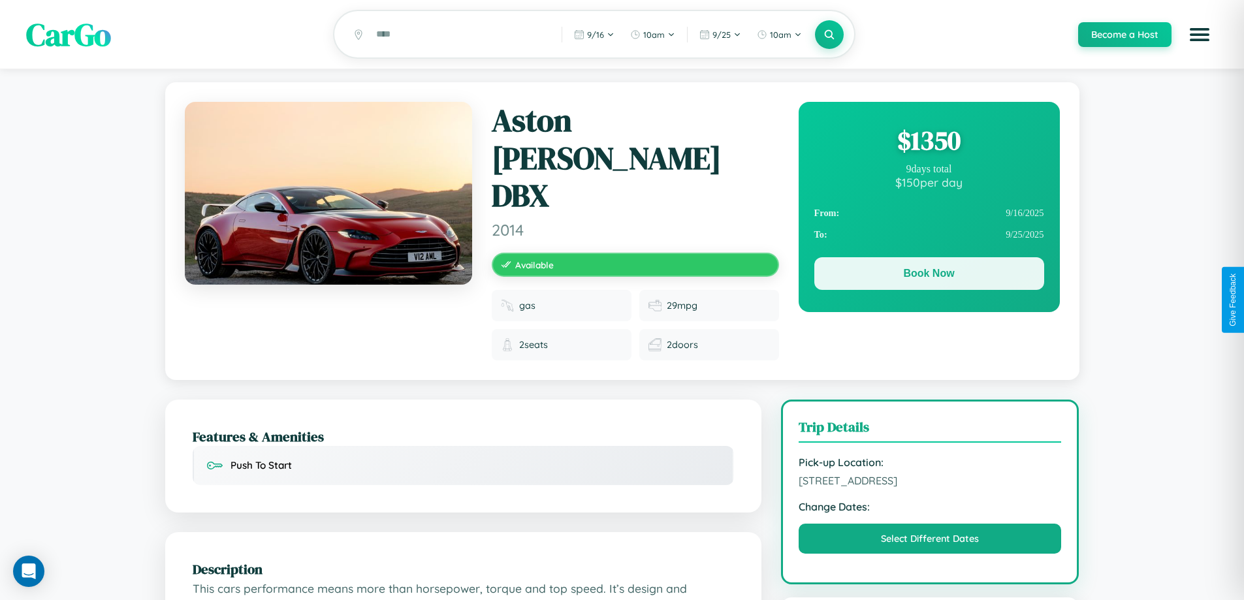
click at [928, 276] on button "Book Now" at bounding box center [929, 273] width 230 height 33
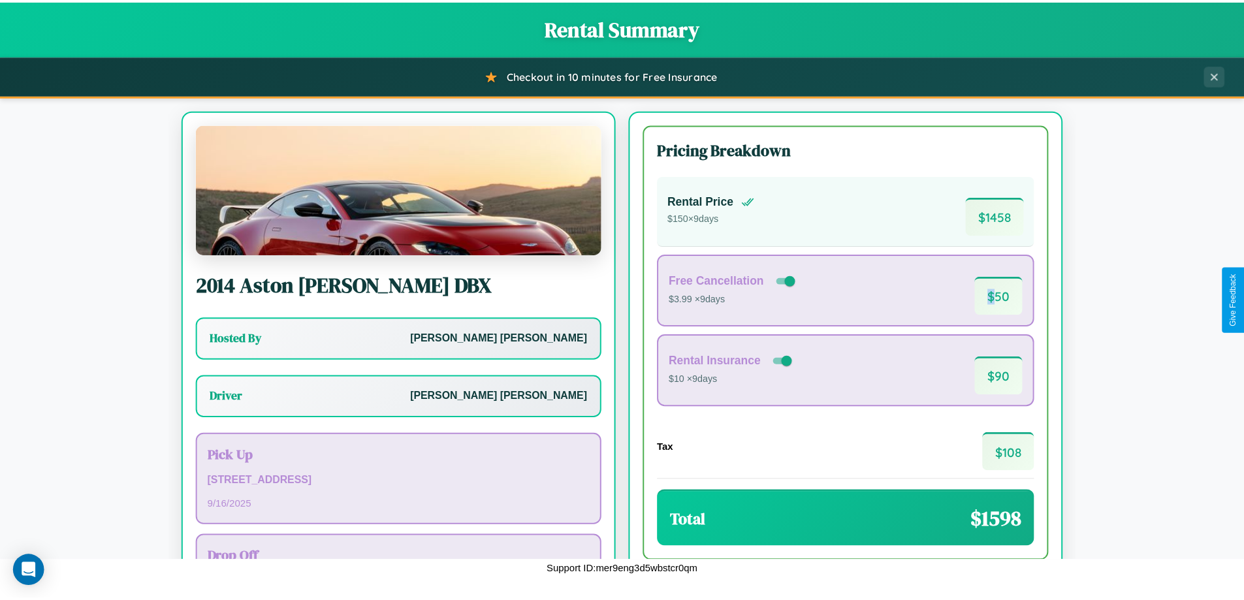
scroll to position [94, 0]
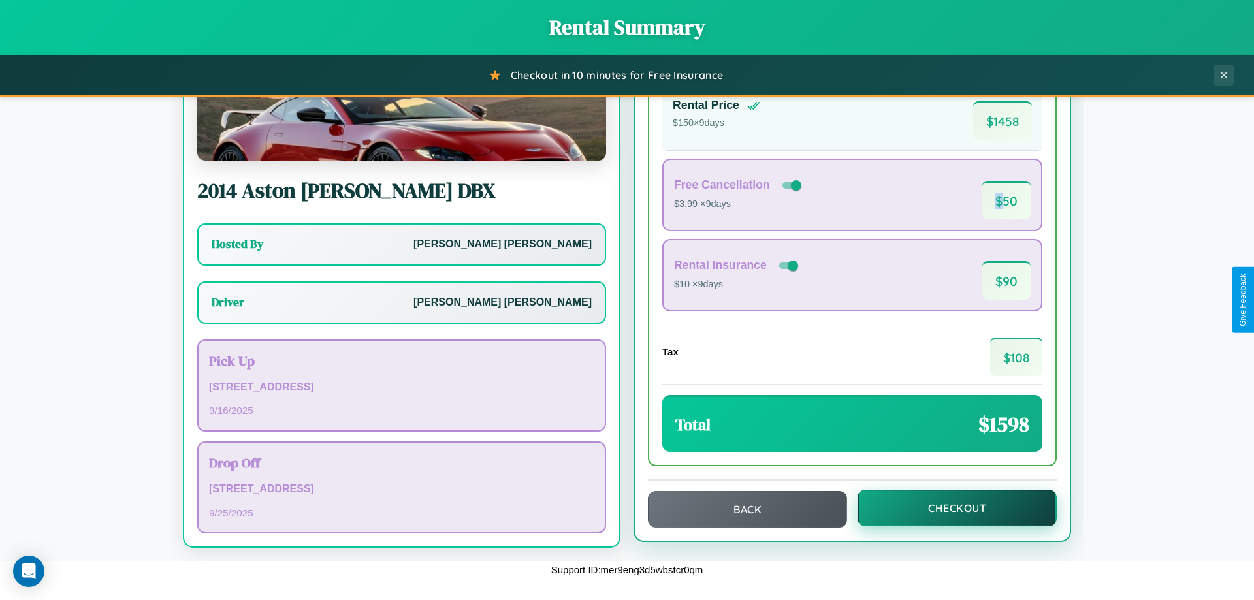
click at [948, 508] on button "Checkout" at bounding box center [956, 508] width 199 height 37
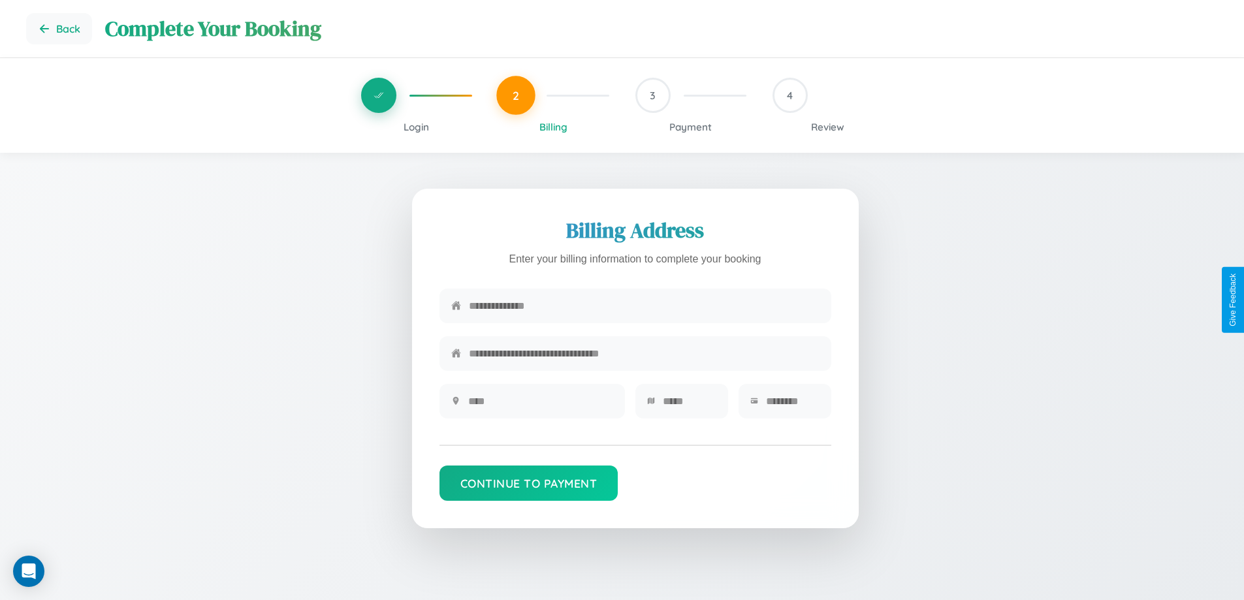
click at [644, 307] on input "text" at bounding box center [644, 306] width 351 height 32
type input "**********"
click at [540, 405] on input "text" at bounding box center [540, 401] width 145 height 32
type input "********"
click at [689, 405] on input "text" at bounding box center [690, 401] width 54 height 32
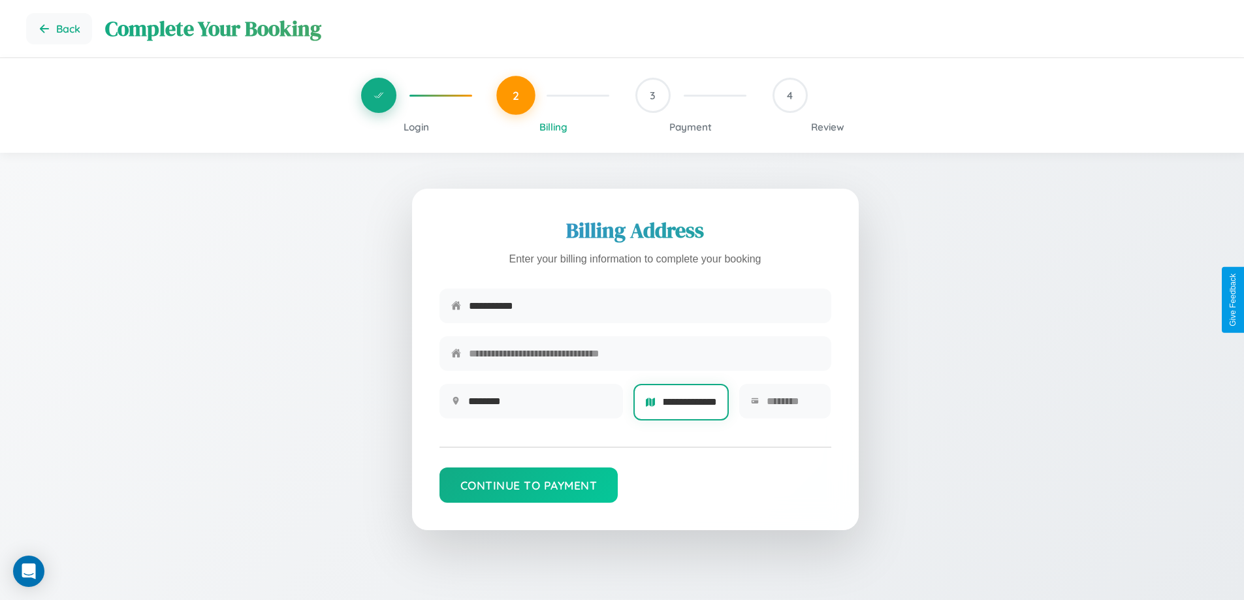
scroll to position [0, 43]
type input "**********"
click at [792, 405] on input "text" at bounding box center [792, 401] width 53 height 32
type input "*****"
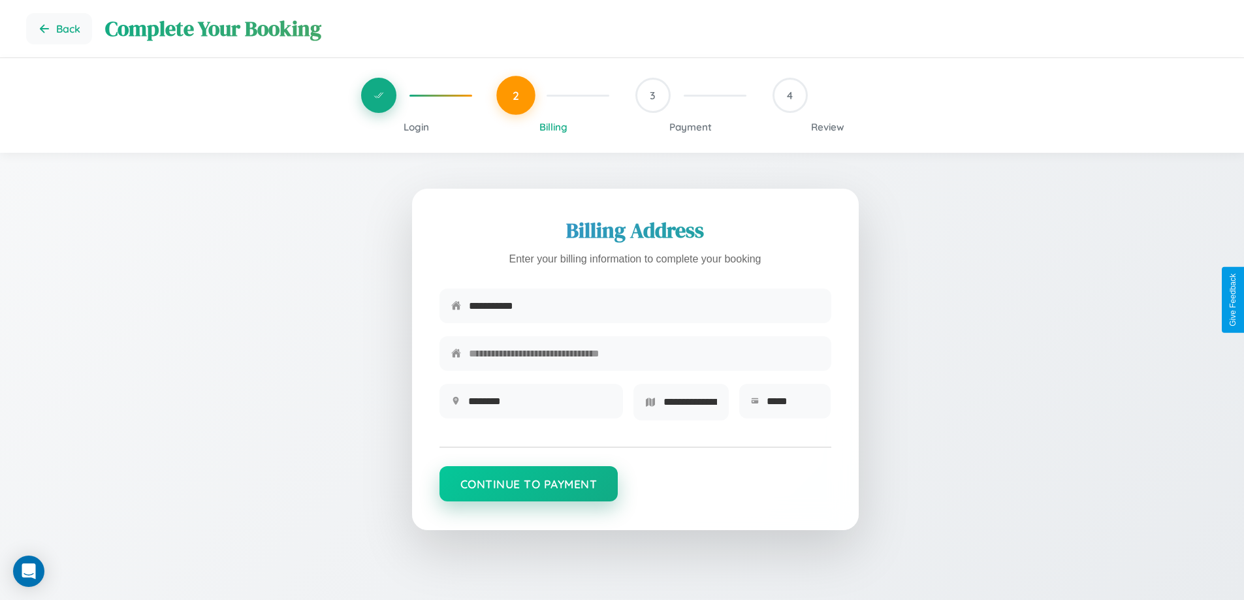
click at [528, 488] on button "Continue to Payment" at bounding box center [528, 483] width 179 height 35
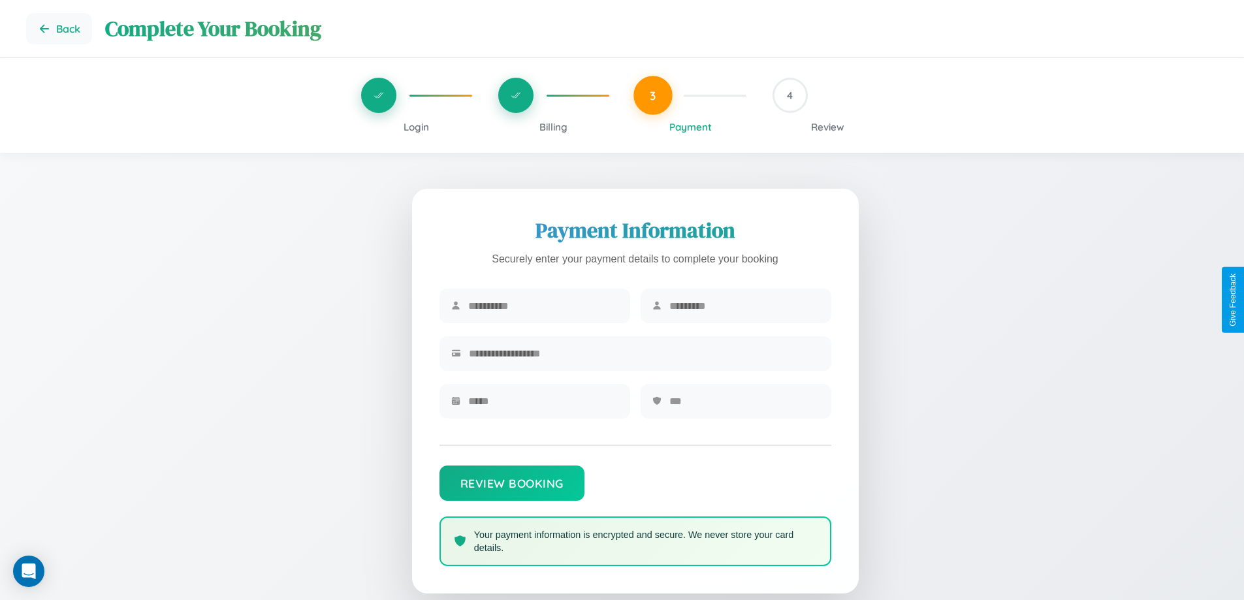
click at [543, 306] on input "text" at bounding box center [543, 306] width 150 height 32
type input "******"
click at [744, 306] on input "text" at bounding box center [744, 306] width 150 height 32
type input "*****"
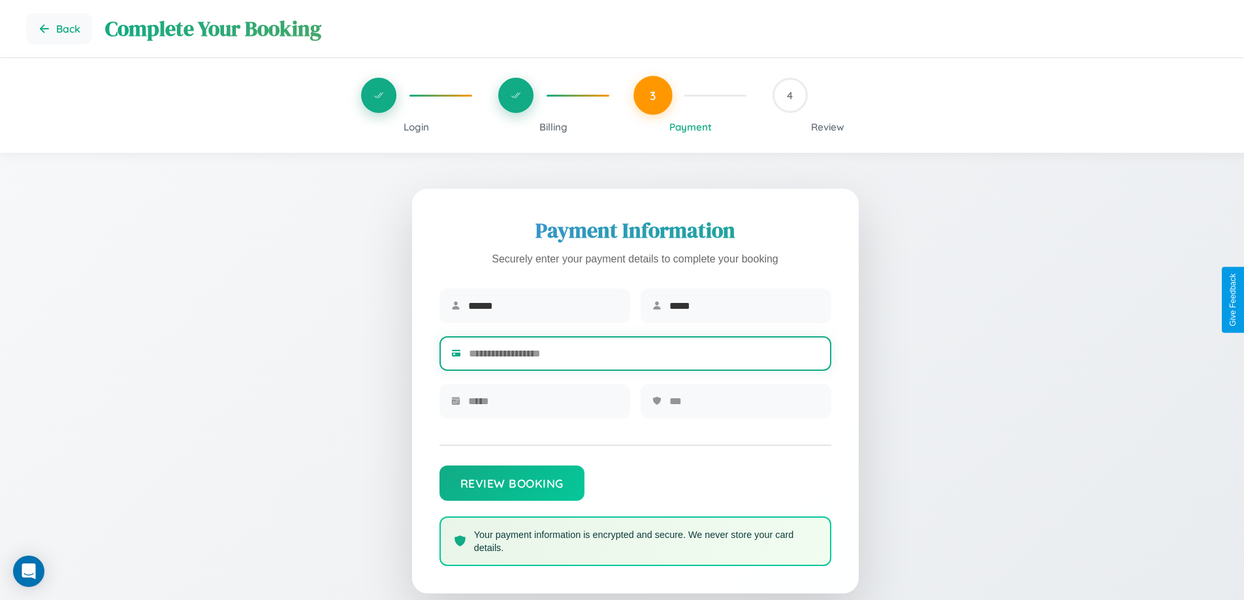
click at [644, 356] on input "text" at bounding box center [644, 354] width 351 height 32
type input "**********"
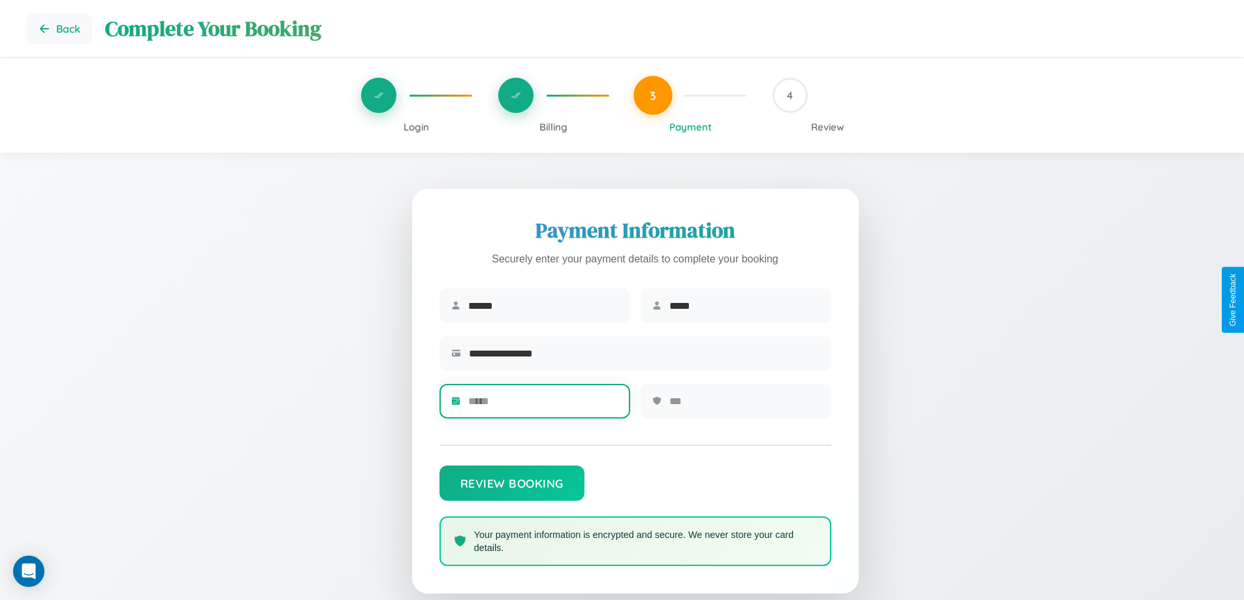
click at [543, 405] on input "text" at bounding box center [543, 401] width 150 height 32
type input "*****"
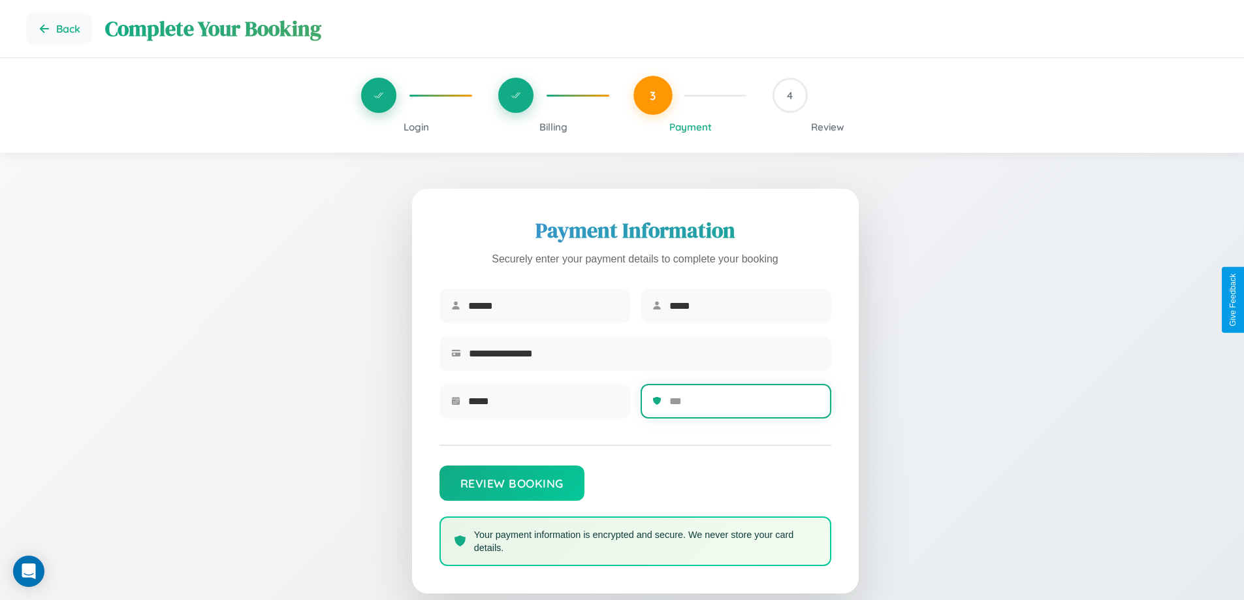
click at [744, 405] on input "text" at bounding box center [744, 401] width 150 height 32
type input "***"
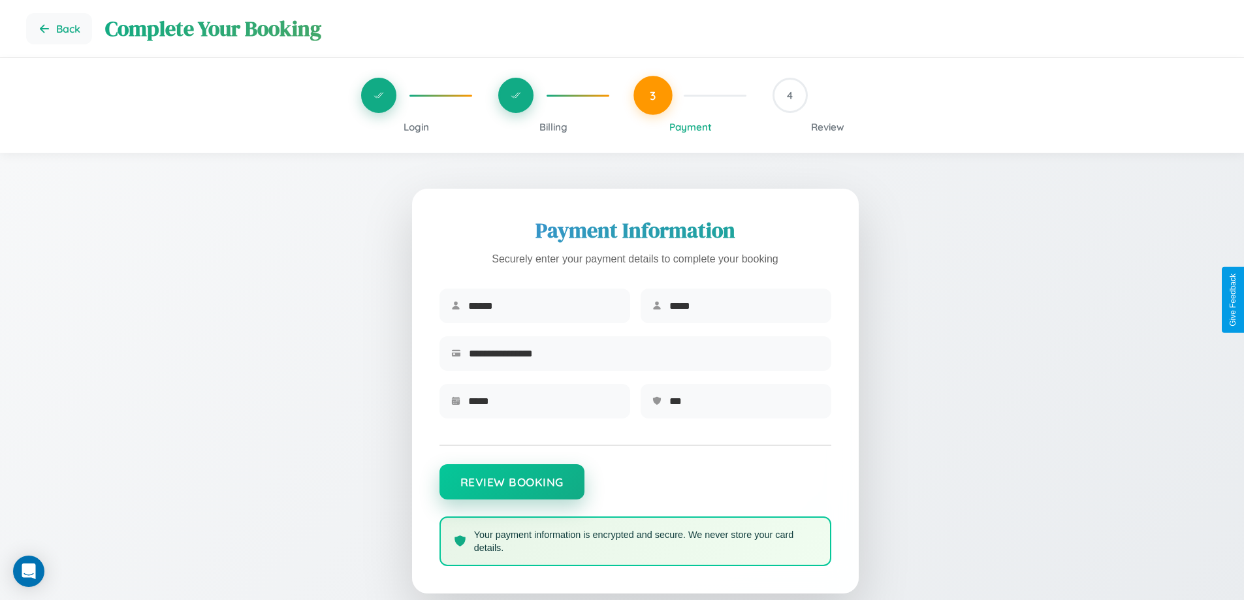
click at [511, 488] on button "Review Booking" at bounding box center [511, 481] width 145 height 35
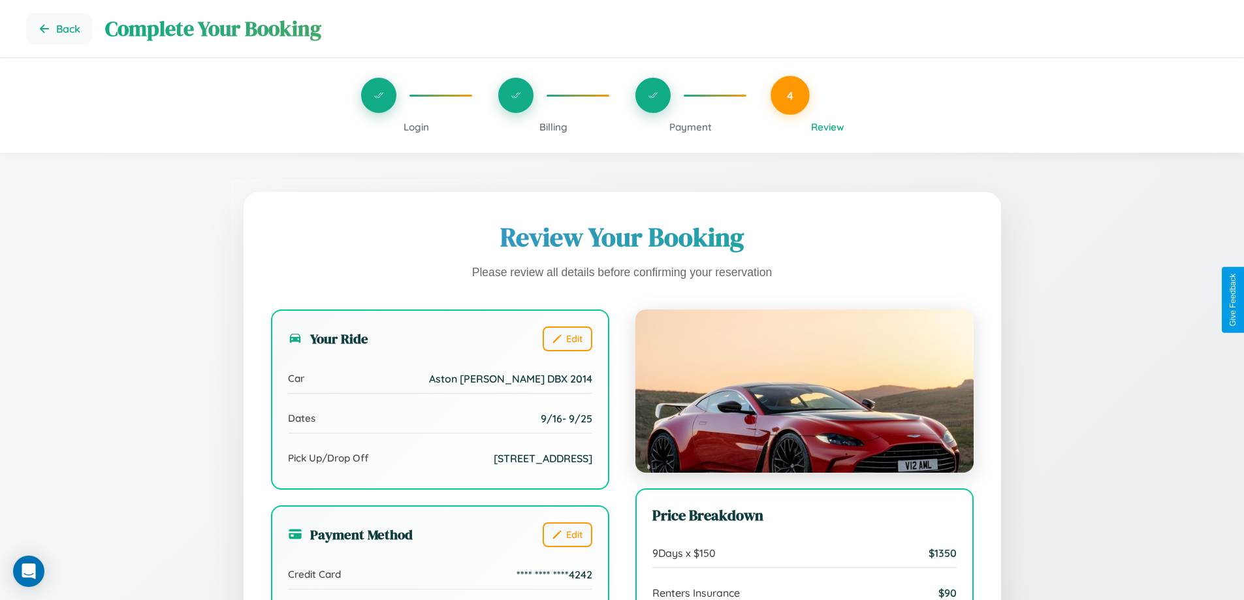
click at [553, 127] on span "Billing" at bounding box center [553, 127] width 28 height 12
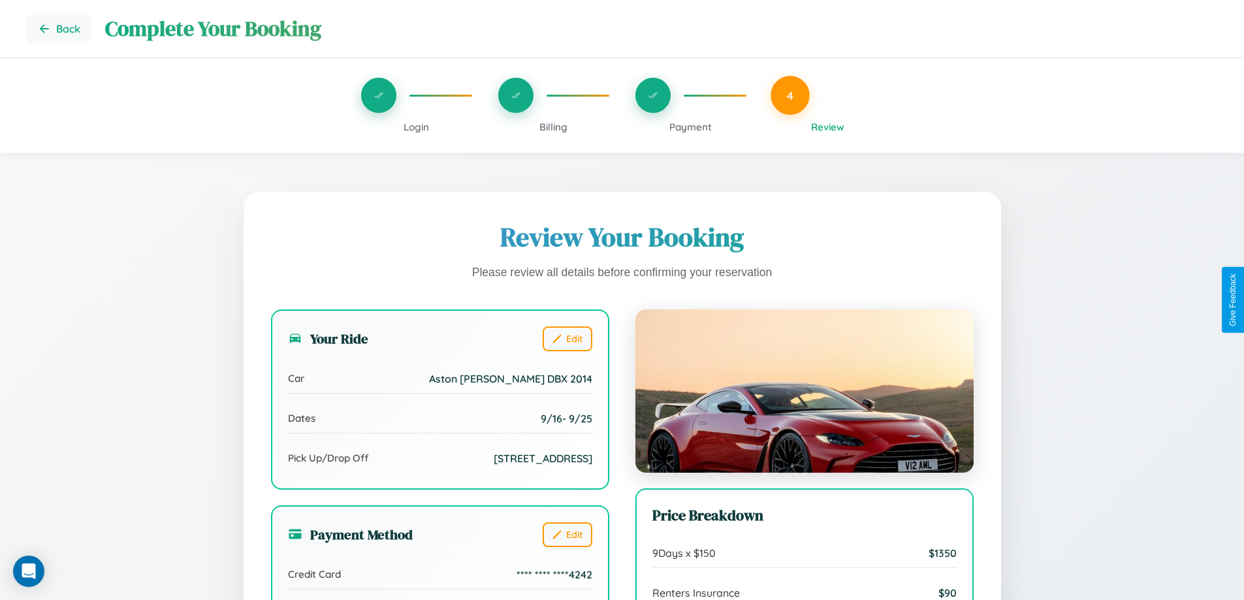
click at [553, 127] on span "Billing" at bounding box center [553, 127] width 28 height 12
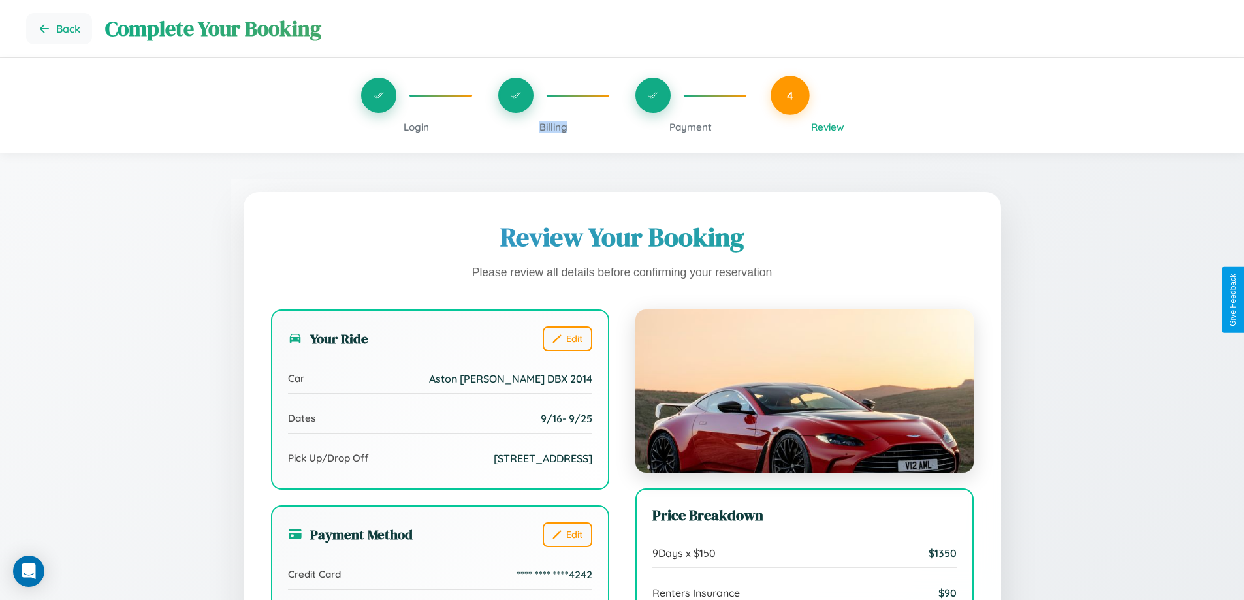
click at [553, 127] on span "Billing" at bounding box center [553, 127] width 28 height 12
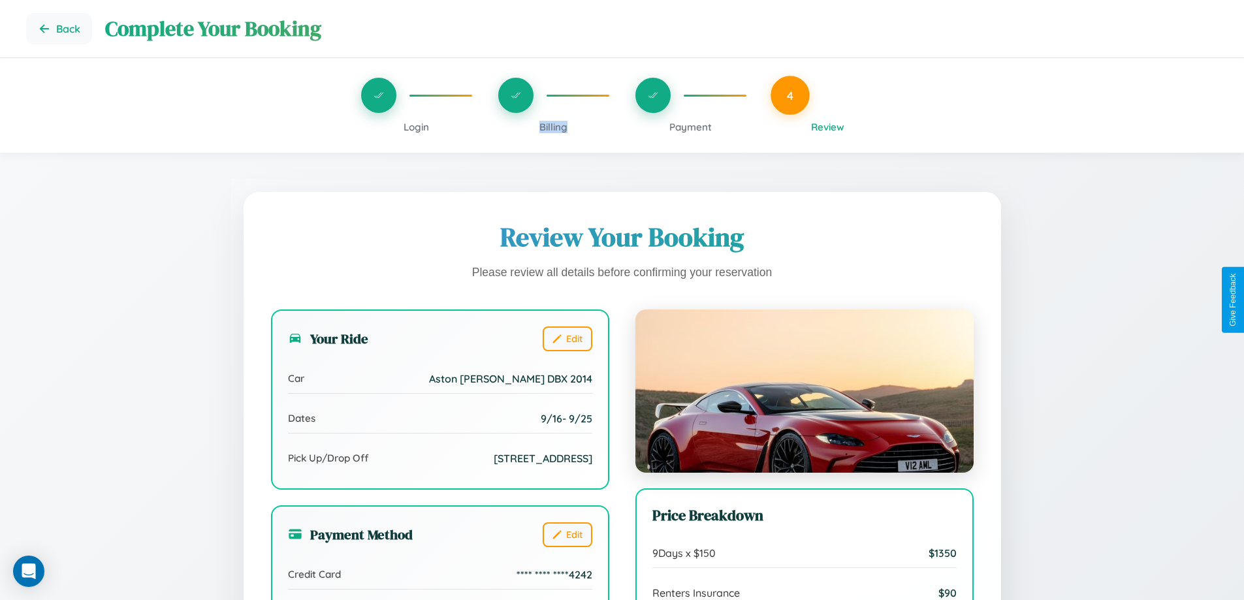
click at [553, 127] on span "Billing" at bounding box center [553, 127] width 28 height 12
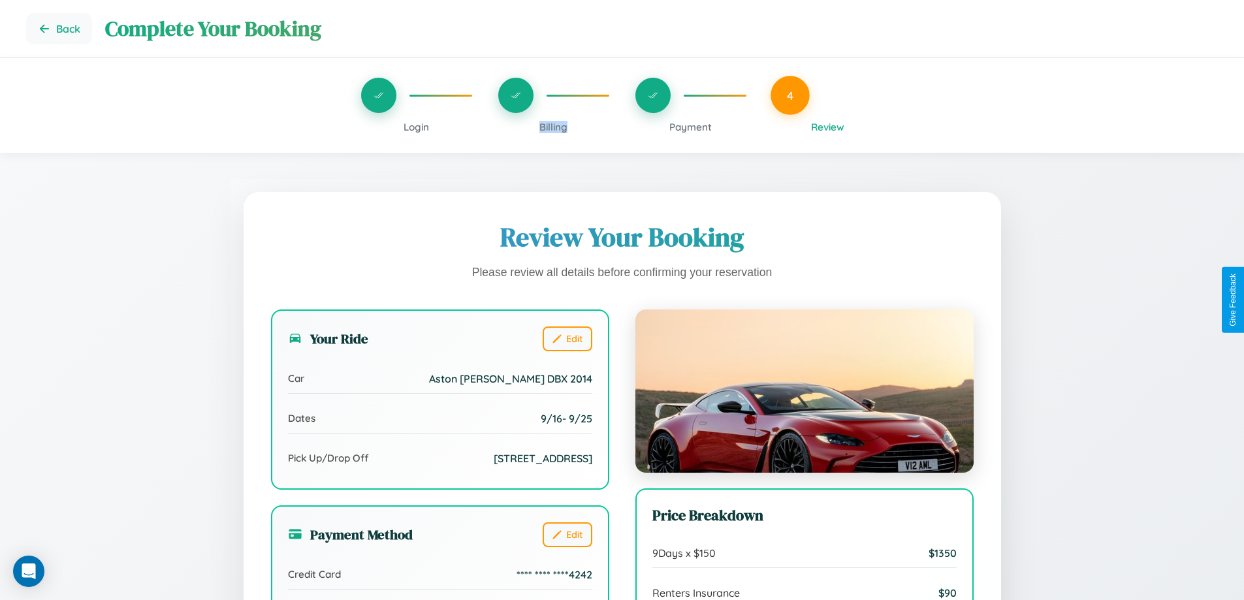
click at [553, 127] on span "Billing" at bounding box center [553, 127] width 28 height 12
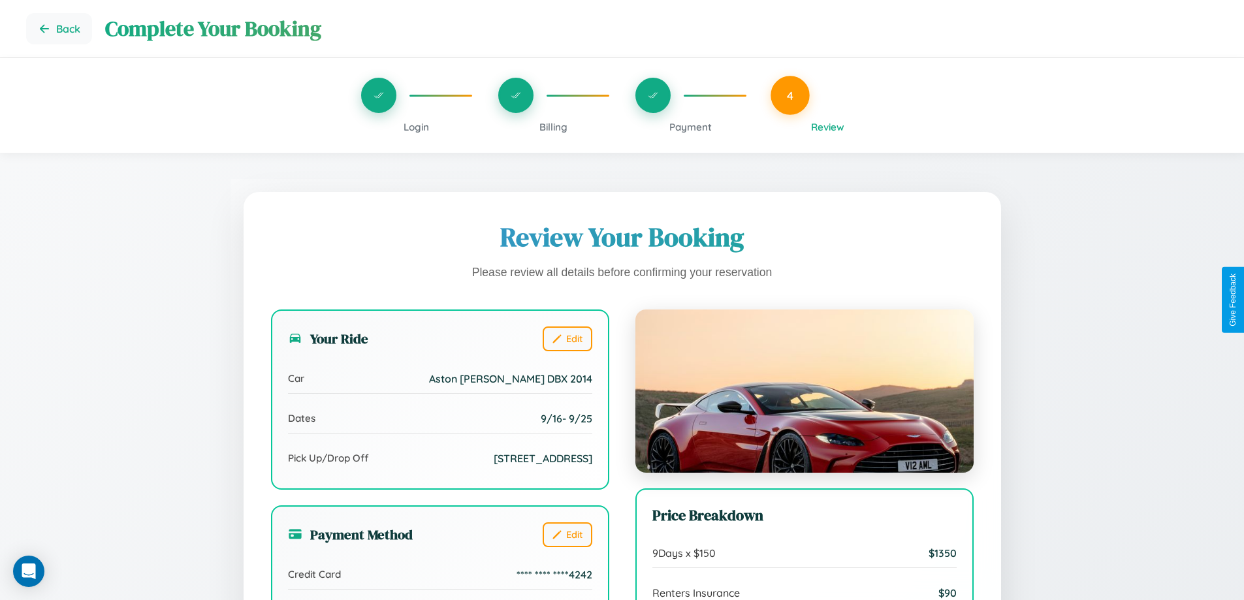
scroll to position [400, 0]
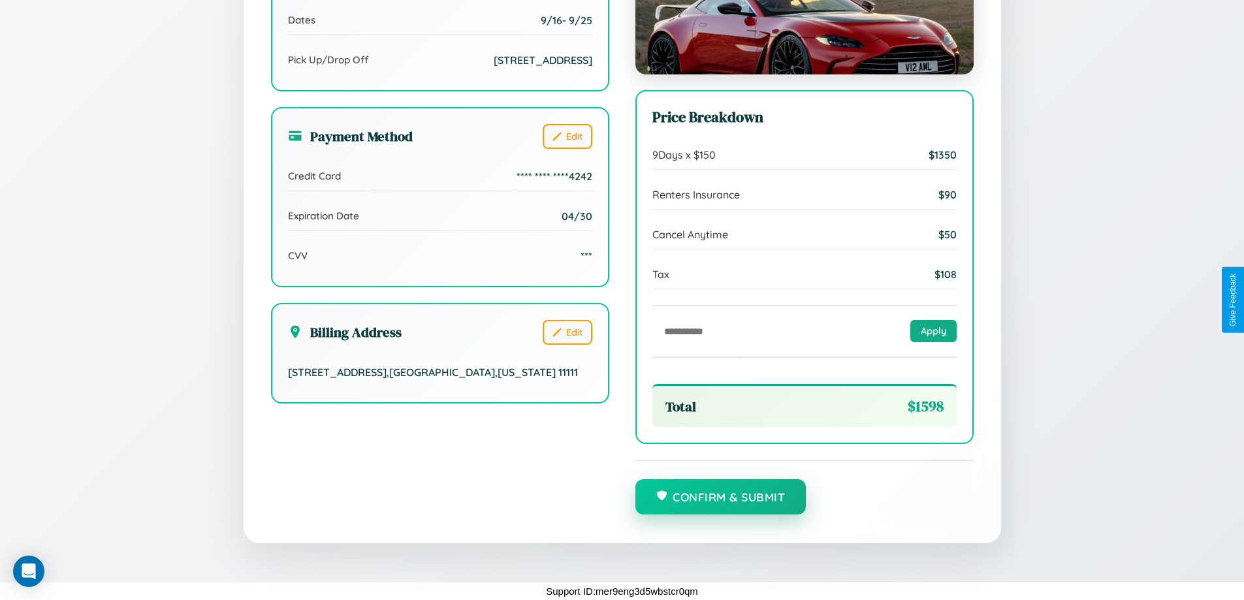
click at [720, 497] on button "Confirm & Submit" at bounding box center [720, 496] width 171 height 35
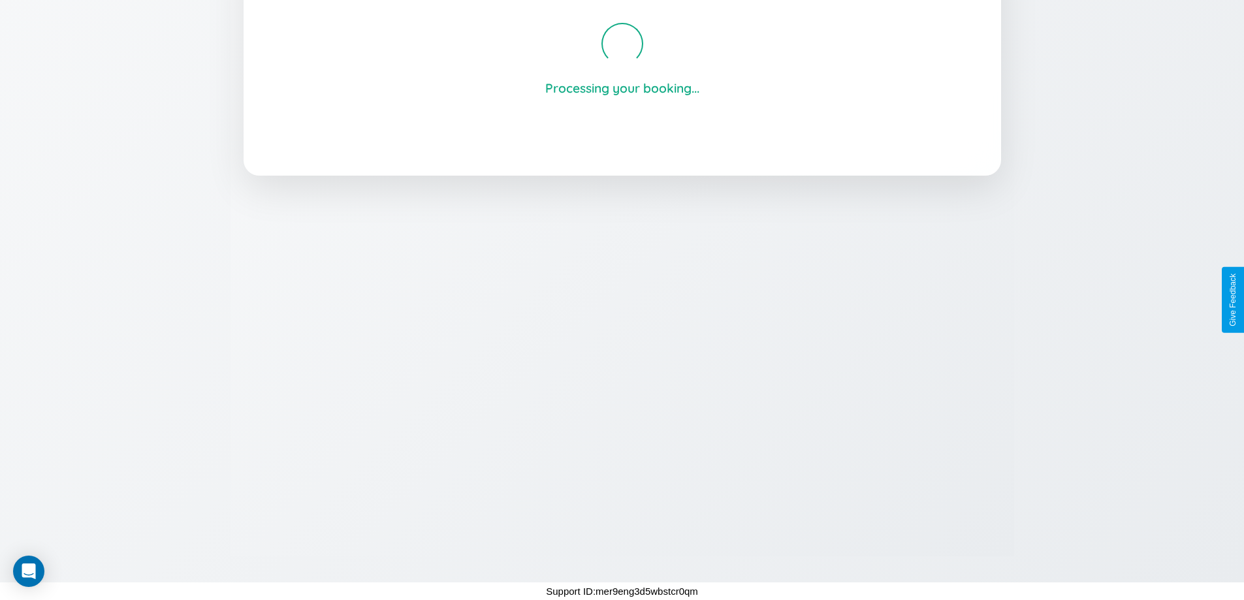
scroll to position [249, 0]
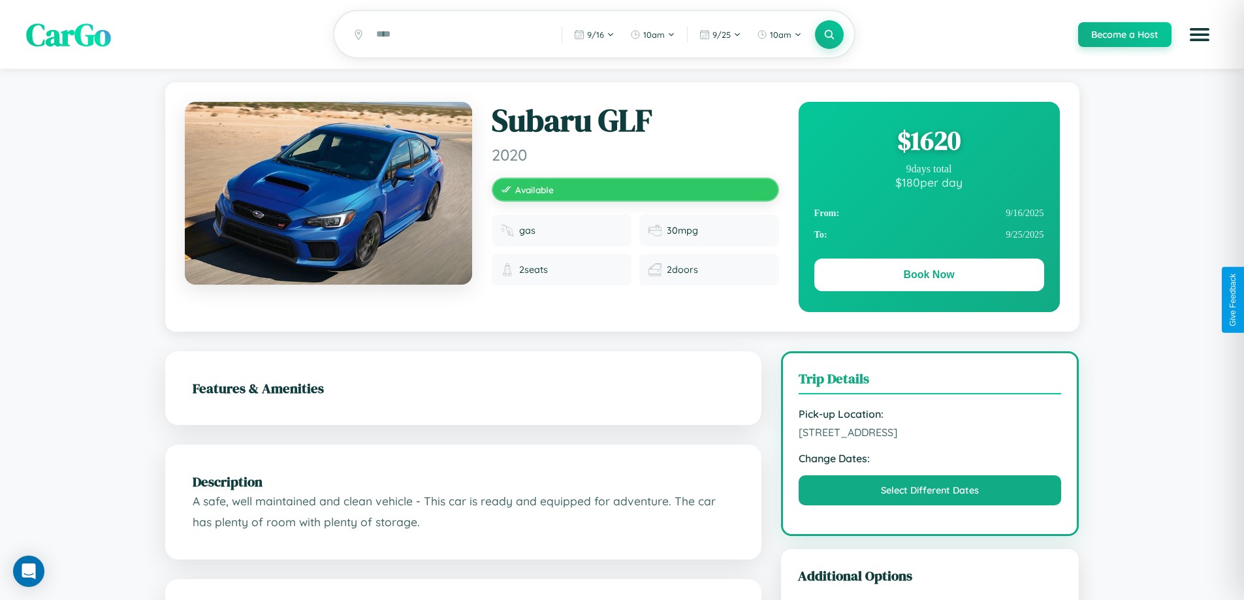
scroll to position [134, 0]
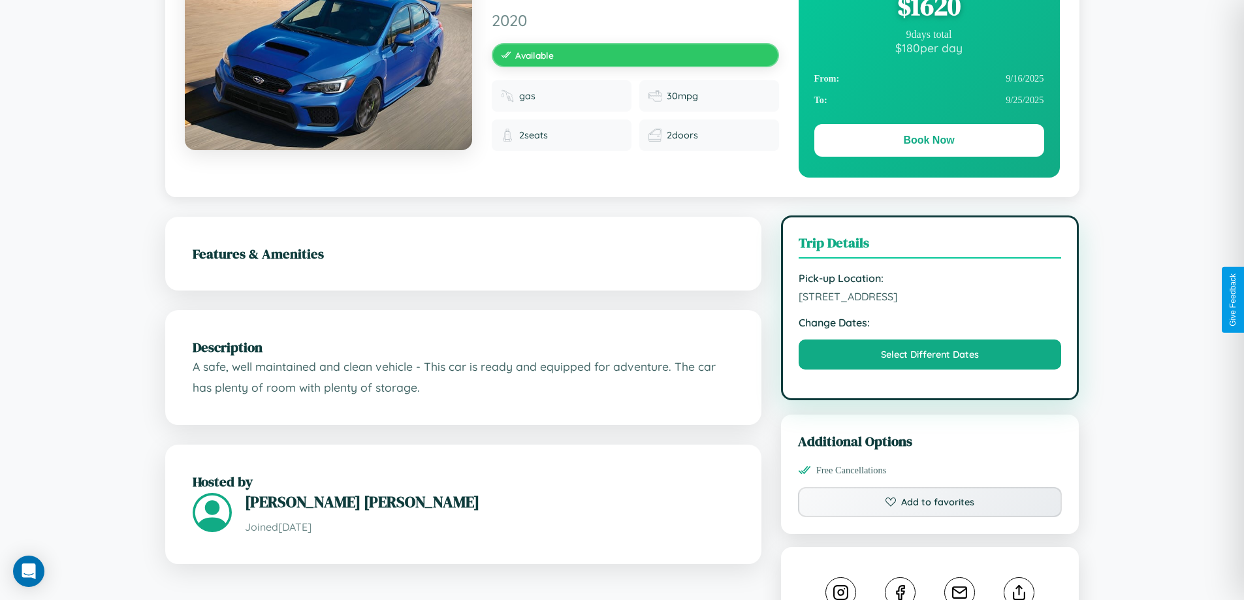
click at [930, 298] on span "8552 River Road Hiroshima 78715 Japan" at bounding box center [929, 296] width 263 height 13
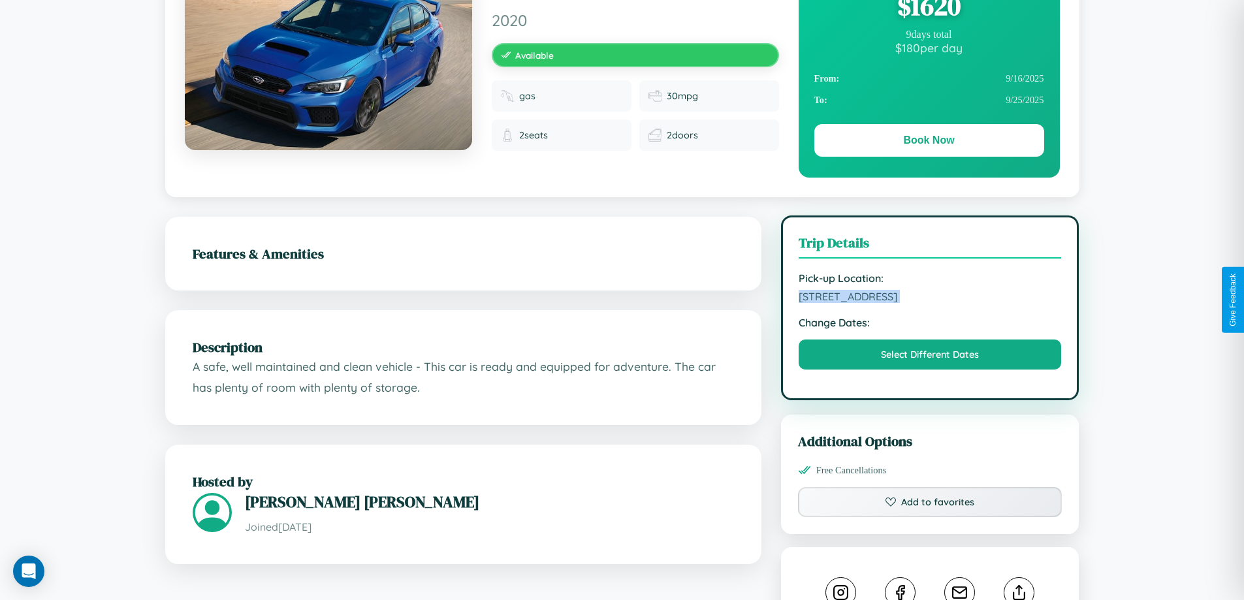
click at [930, 298] on span "8552 River Road Hiroshima 78715 Japan" at bounding box center [929, 296] width 263 height 13
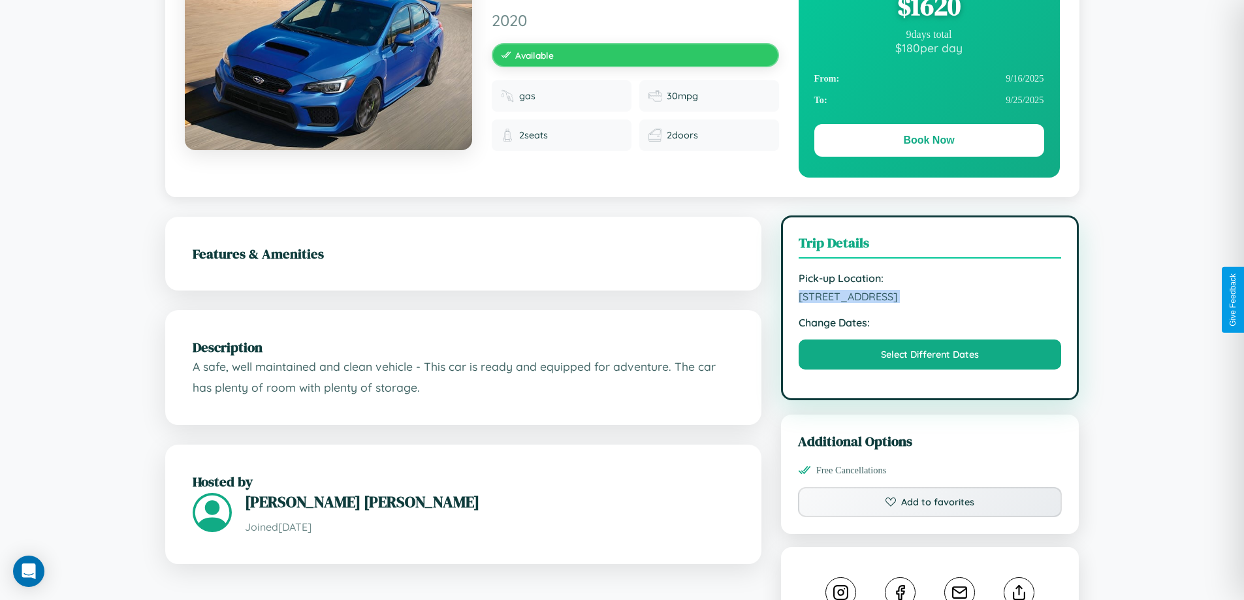
click at [930, 298] on span "8552 River Road Hiroshima 78715 Japan" at bounding box center [929, 296] width 263 height 13
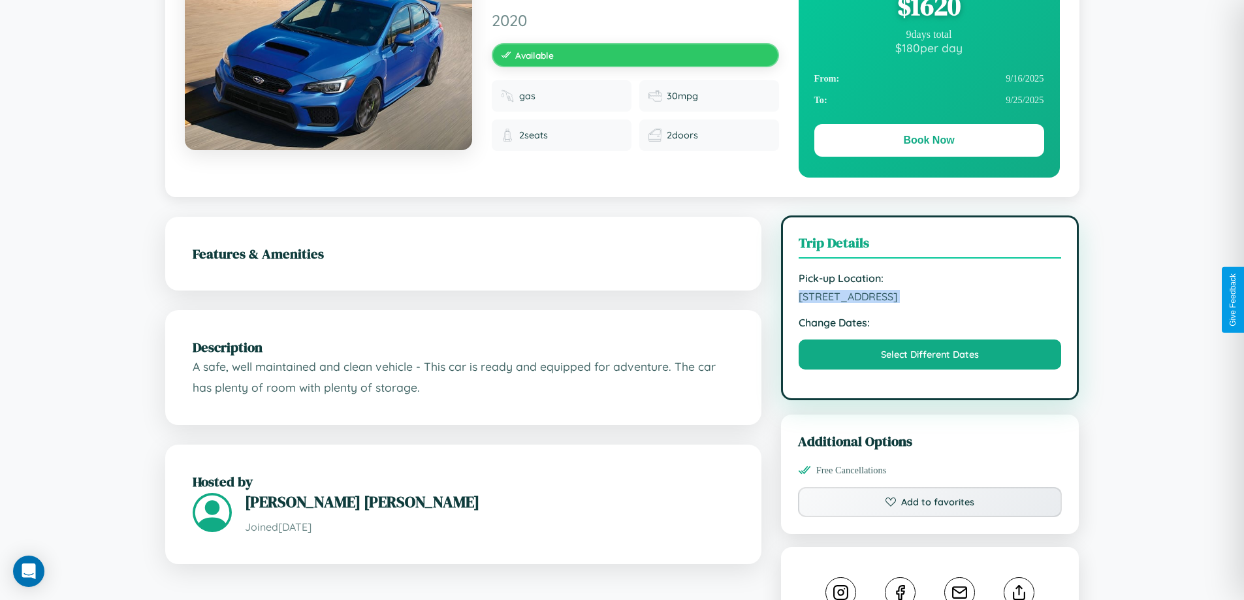
click at [930, 298] on span "8552 River Road Hiroshima 78715 Japan" at bounding box center [929, 296] width 263 height 13
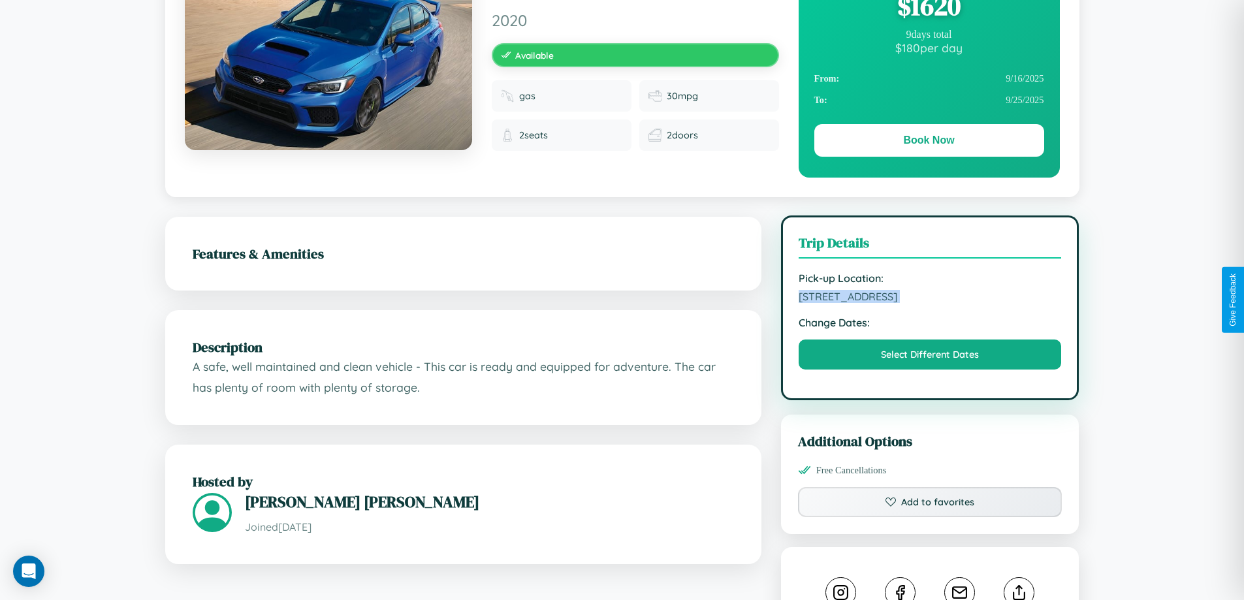
click at [930, 298] on span "8552 River Road Hiroshima 78715 Japan" at bounding box center [929, 296] width 263 height 13
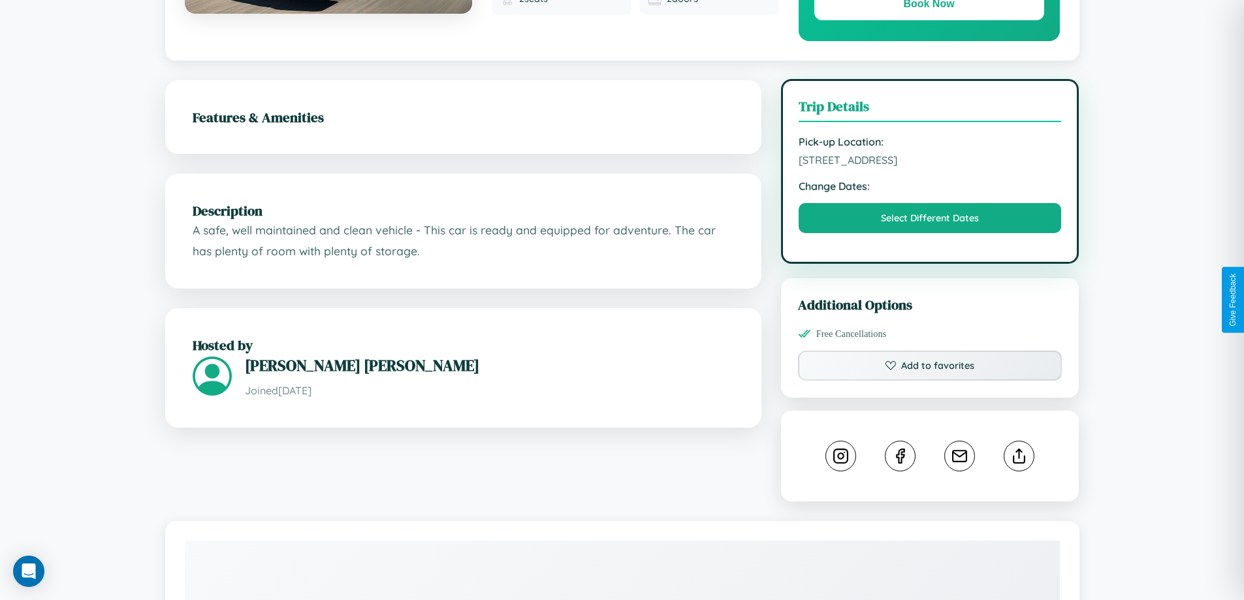
scroll to position [727, 0]
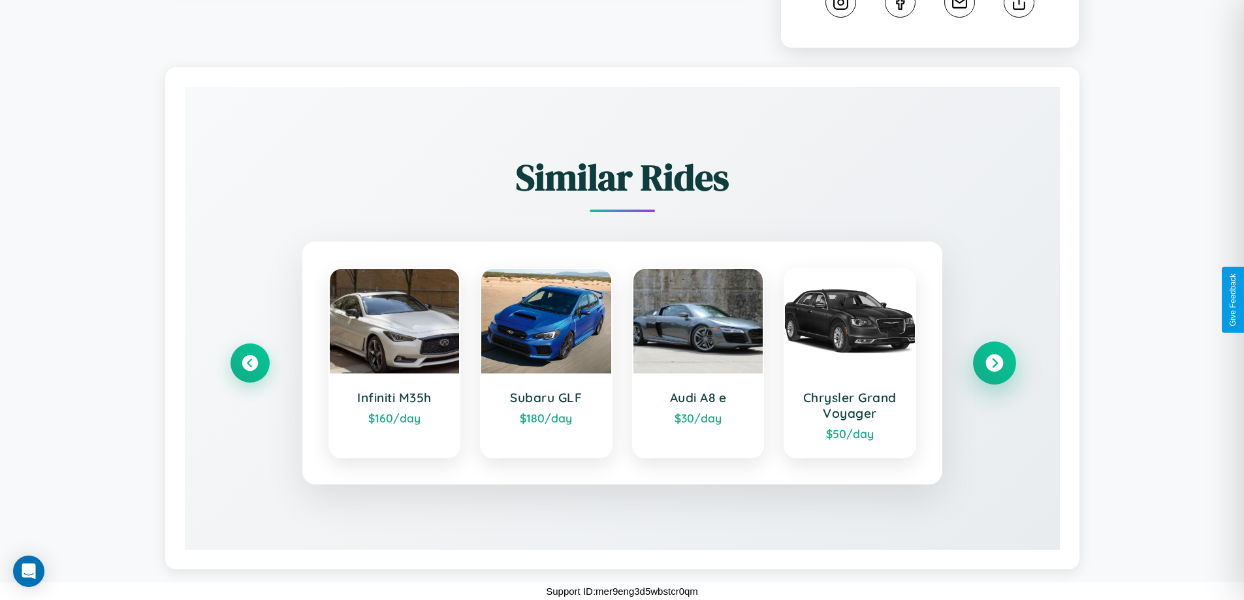
click at [994, 363] on icon at bounding box center [994, 364] width 18 height 18
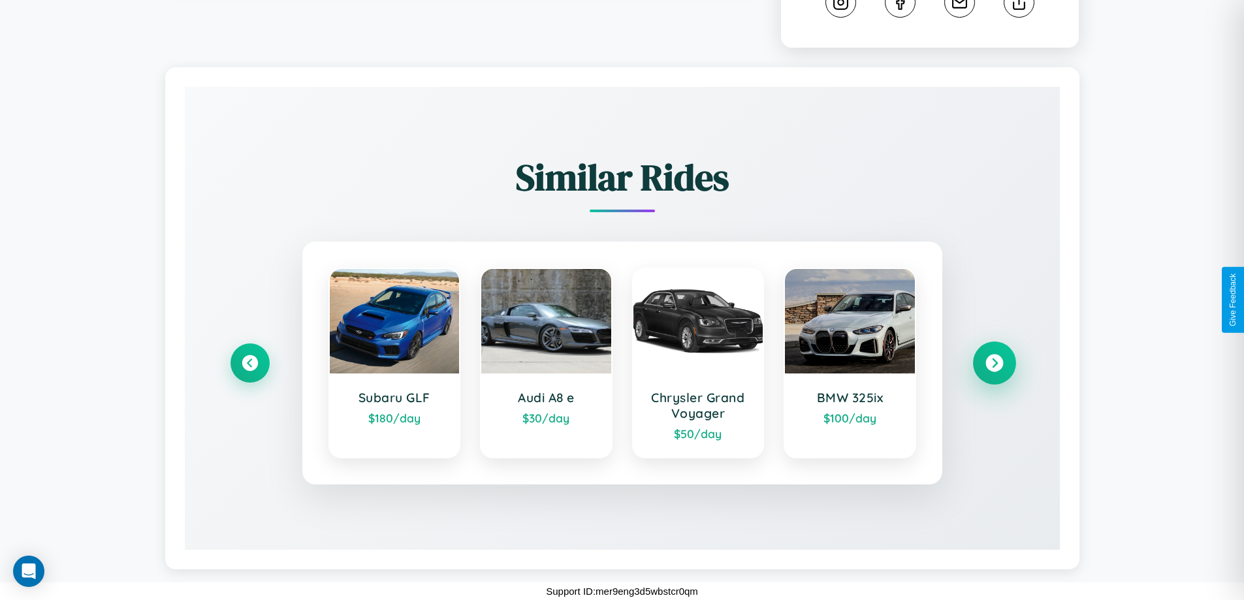
click at [994, 363] on icon at bounding box center [994, 364] width 18 height 18
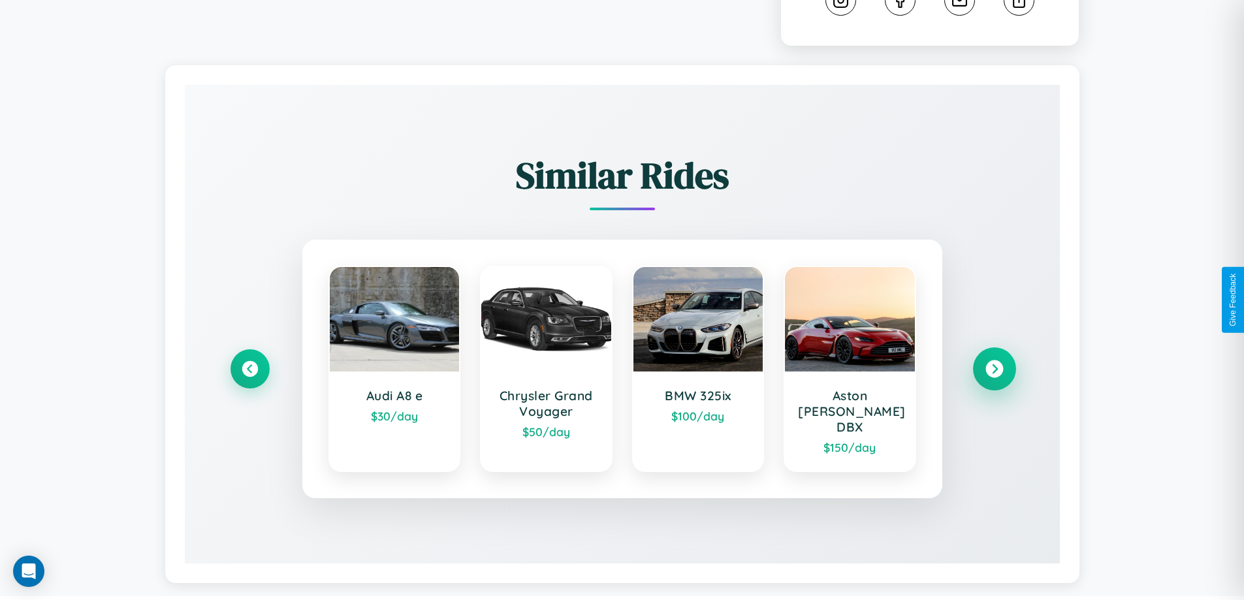
click at [994, 363] on icon at bounding box center [994, 369] width 18 height 18
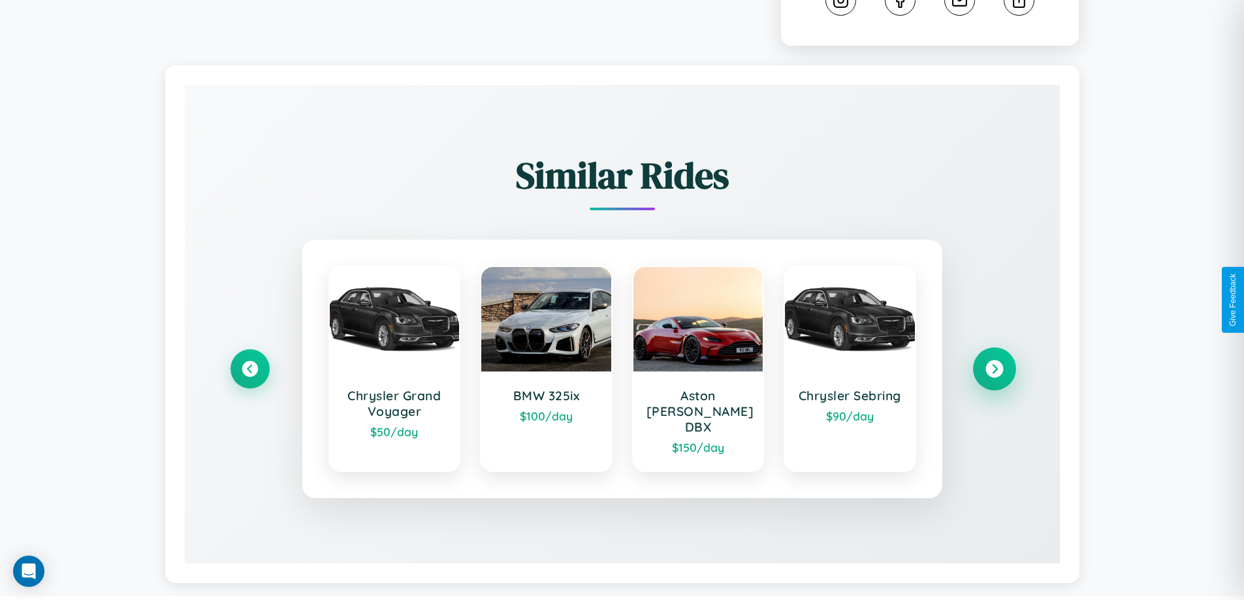
click at [994, 363] on icon at bounding box center [994, 369] width 18 height 18
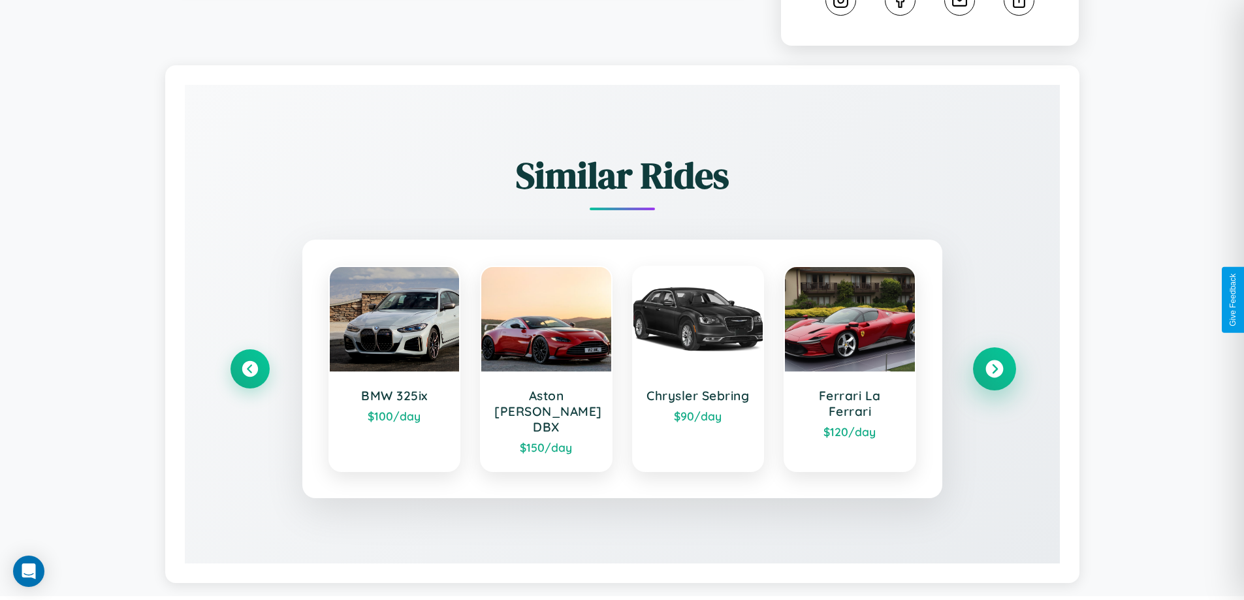
click at [994, 363] on icon at bounding box center [994, 369] width 18 height 18
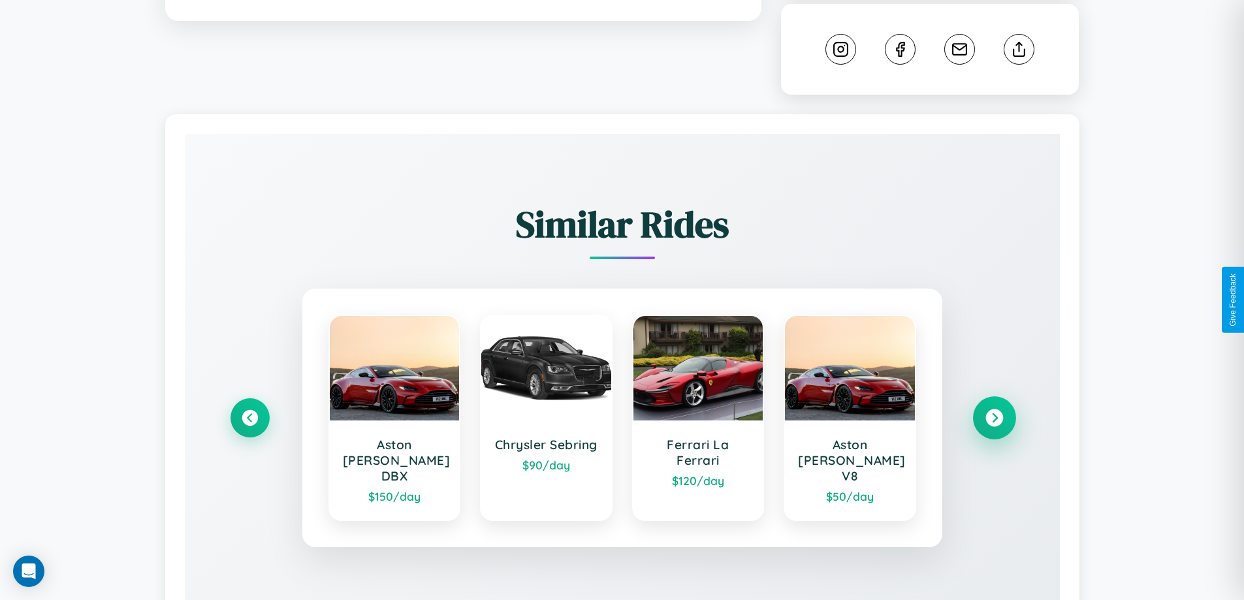
scroll to position [429, 0]
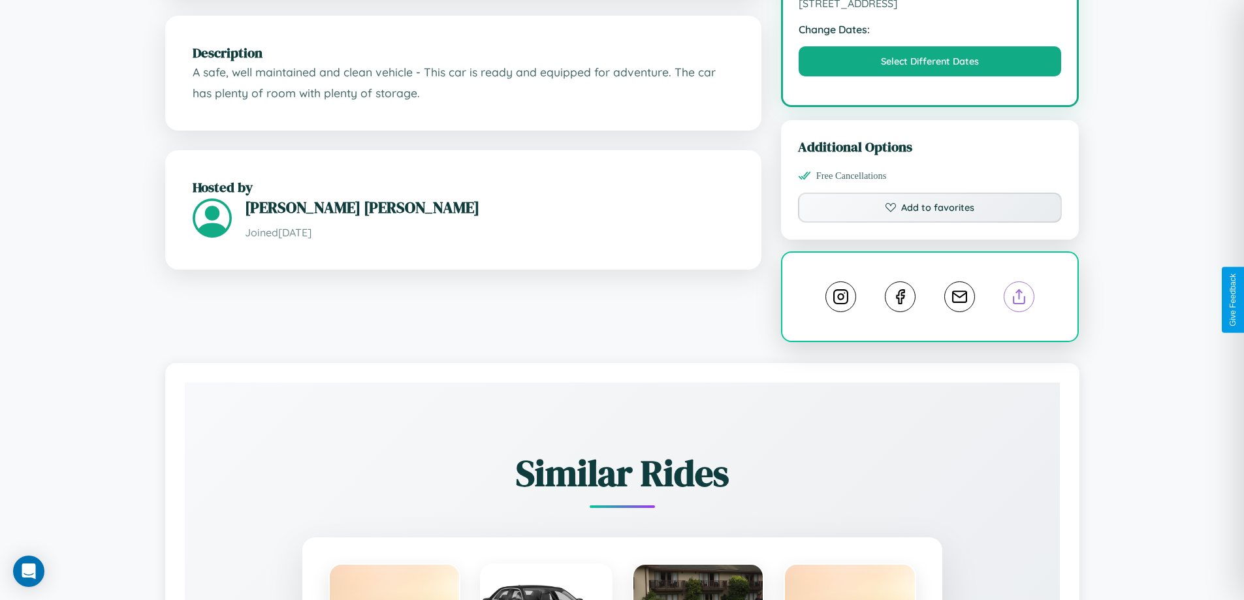
click at [1019, 299] on line at bounding box center [1019, 294] width 0 height 9
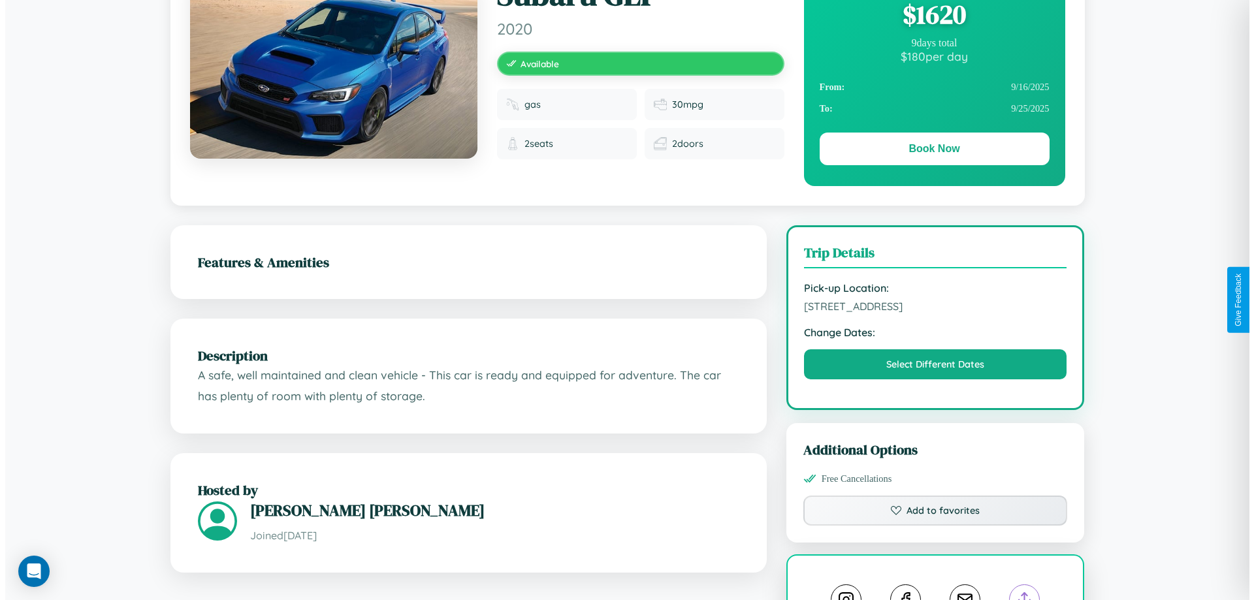
scroll to position [0, 0]
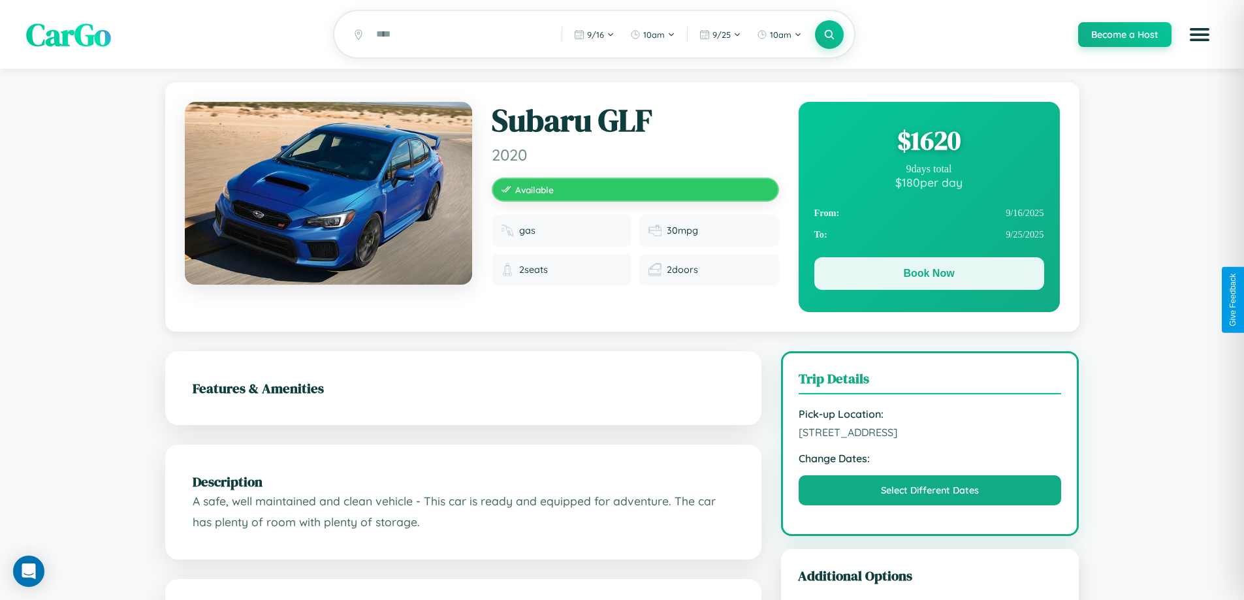
click at [928, 276] on button "Book Now" at bounding box center [929, 273] width 230 height 33
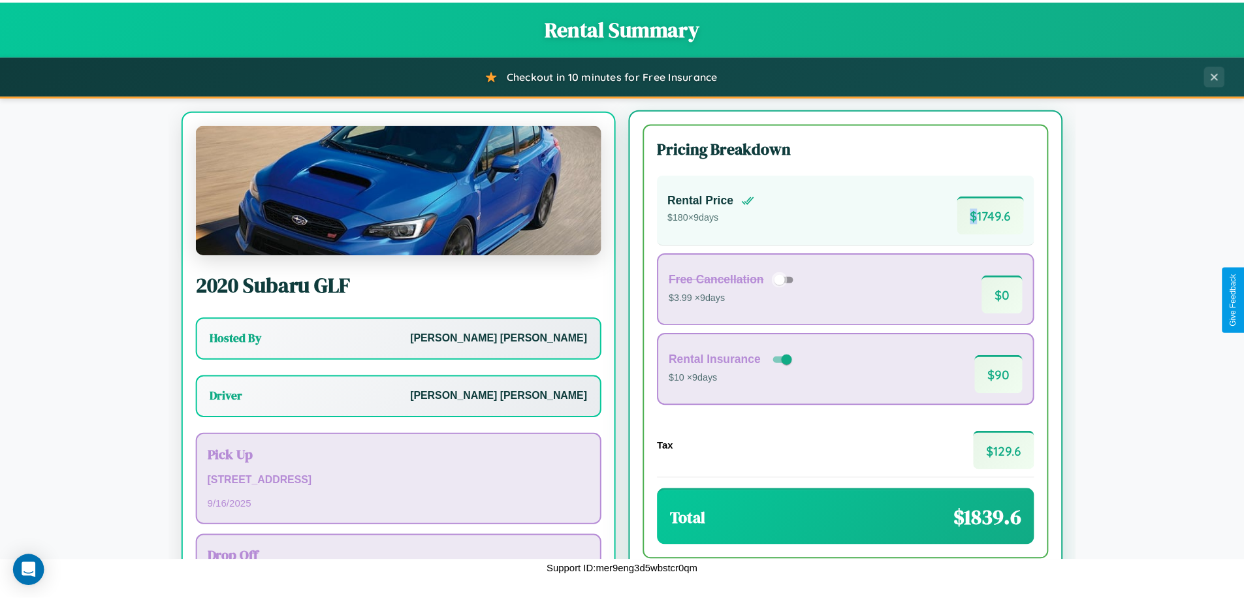
scroll to position [61, 0]
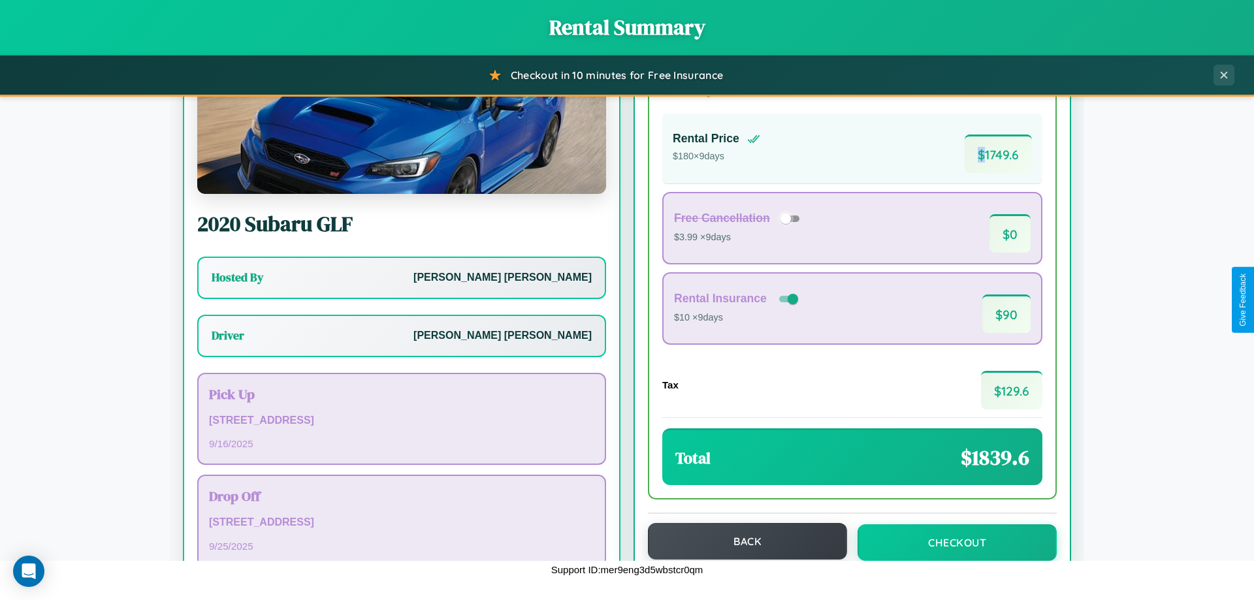
click at [741, 541] on button "Back" at bounding box center [747, 541] width 199 height 37
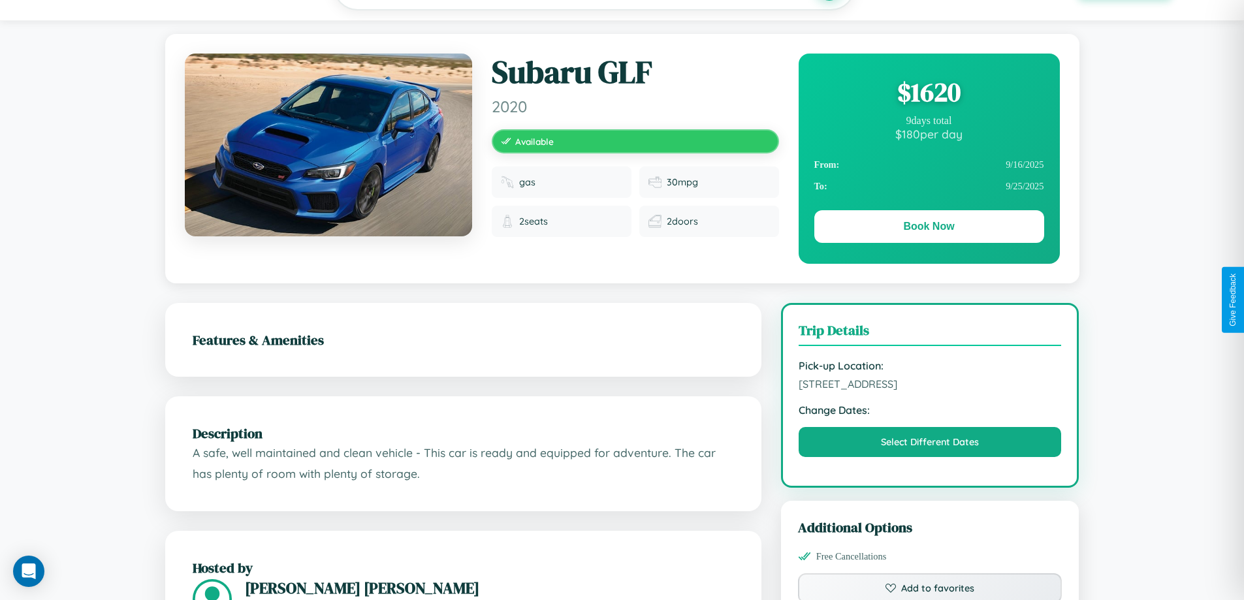
scroll to position [429, 0]
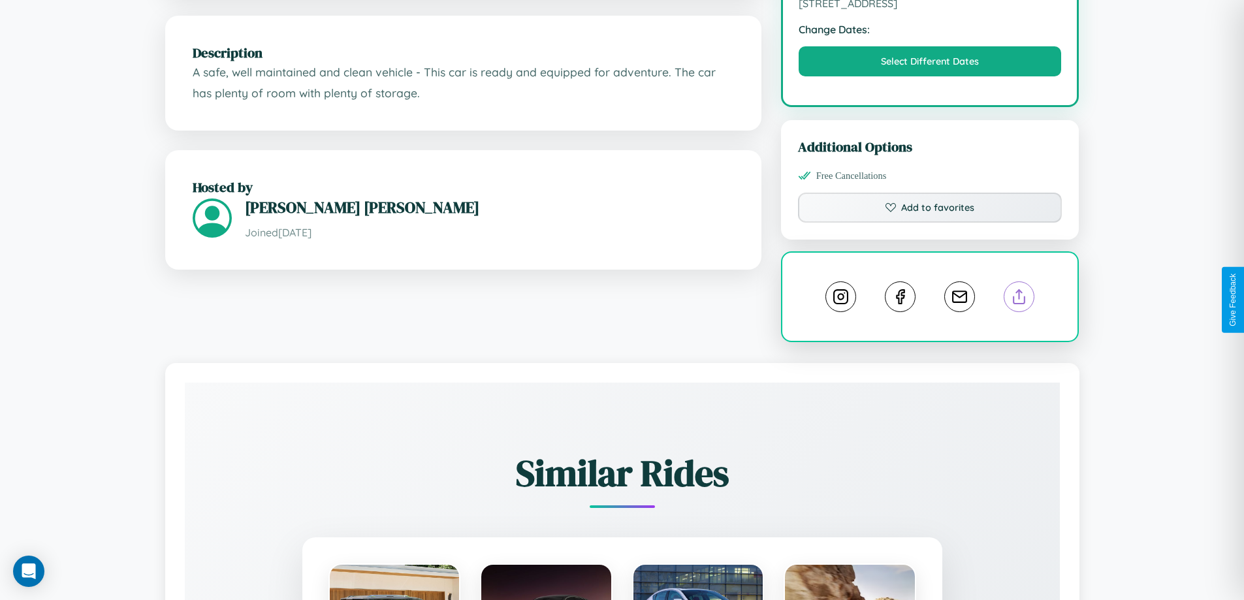
click at [1019, 299] on line at bounding box center [1019, 294] width 0 height 9
